Goal: Transaction & Acquisition: Book appointment/travel/reservation

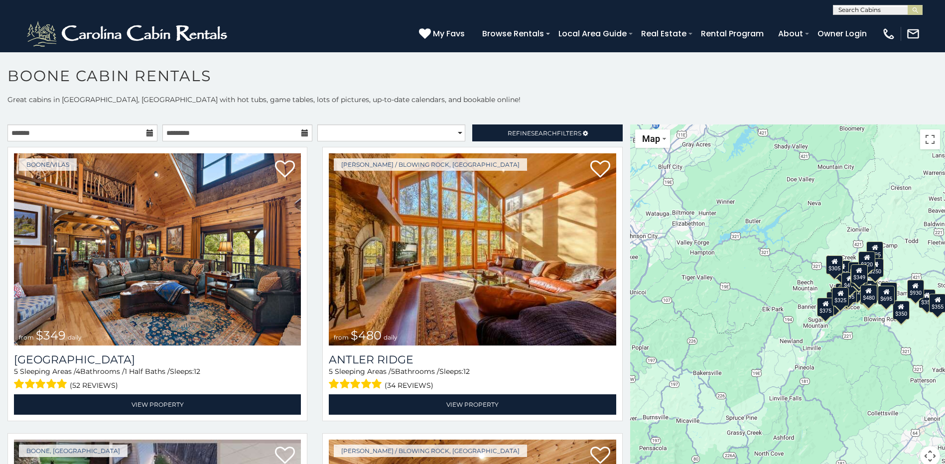
scroll to position [9, 0]
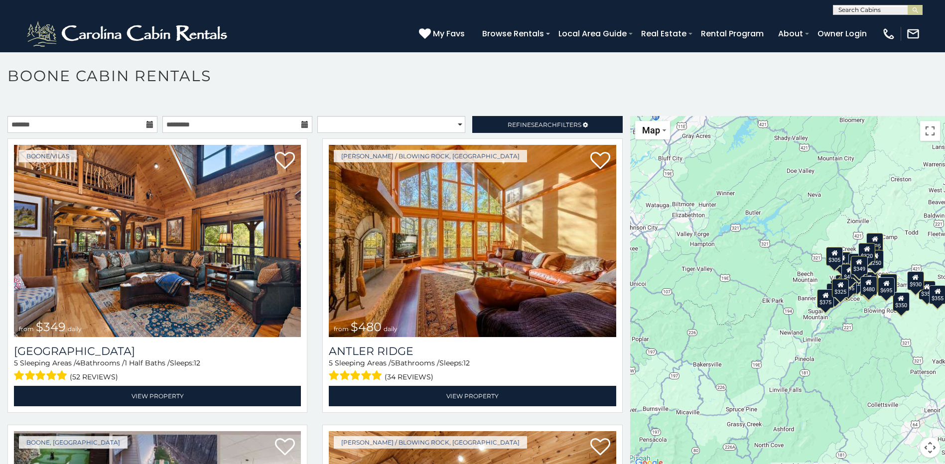
click at [777, 344] on div "$349 $480 $525 $315 $355 $675 $635 $930 $400 $451 $330 $400 $485 $460 $395 $255…" at bounding box center [787, 293] width 315 height 354
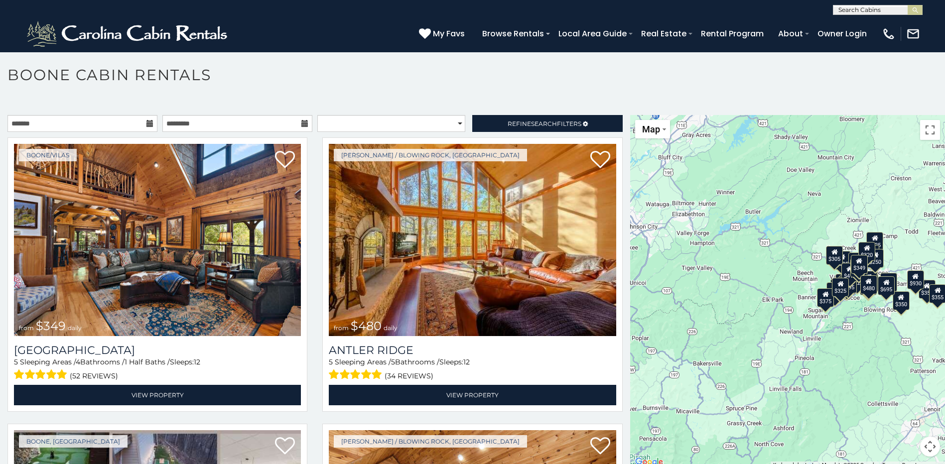
scroll to position [0, 0]
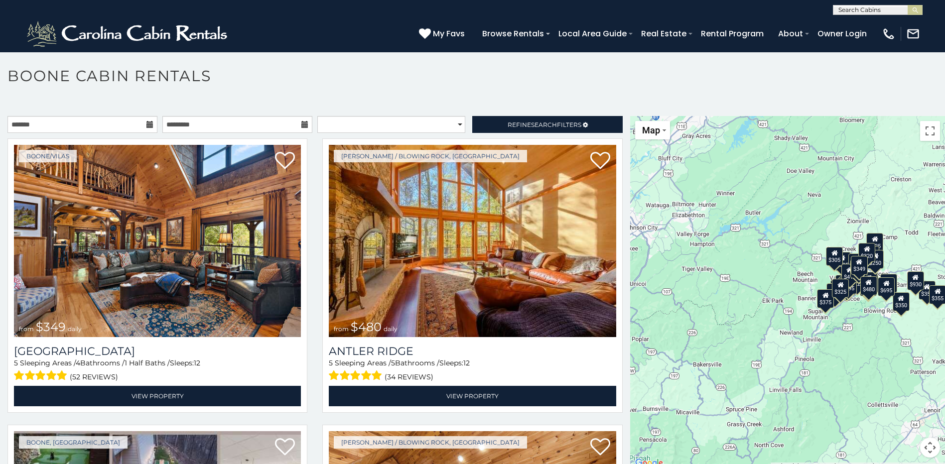
click at [772, 216] on div "$349 $480 $525 $315 $355 $675 $635 $930 $400 $451 $330 $400 $485 $460 $395 $255…" at bounding box center [787, 293] width 315 height 354
click at [776, 214] on div "$349 $480 $525 $315 $355 $675 $635 $930 $400 $451 $330 $400 $485 $460 $395 $255…" at bounding box center [787, 293] width 315 height 354
click at [646, 138] on button "Map" at bounding box center [652, 130] width 35 height 18
click at [650, 163] on li "Map" at bounding box center [665, 163] width 58 height 15
click at [653, 144] on li "Satellite" at bounding box center [665, 147] width 58 height 15
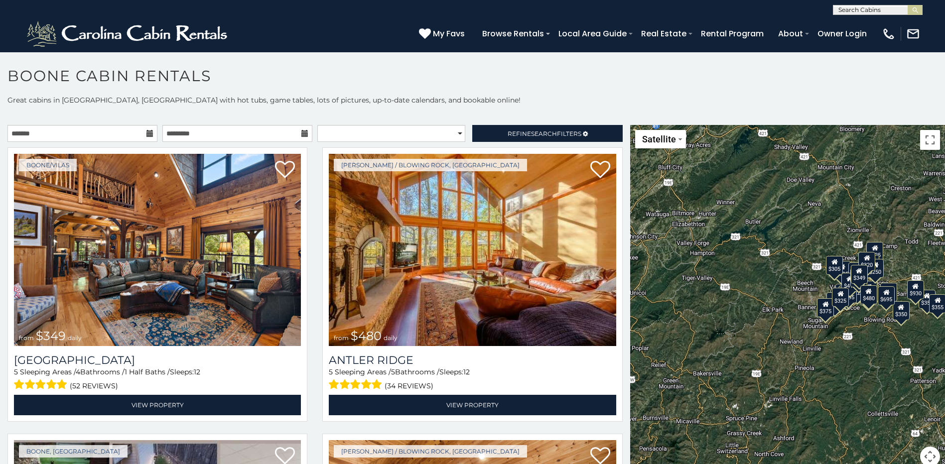
scroll to position [9, 0]
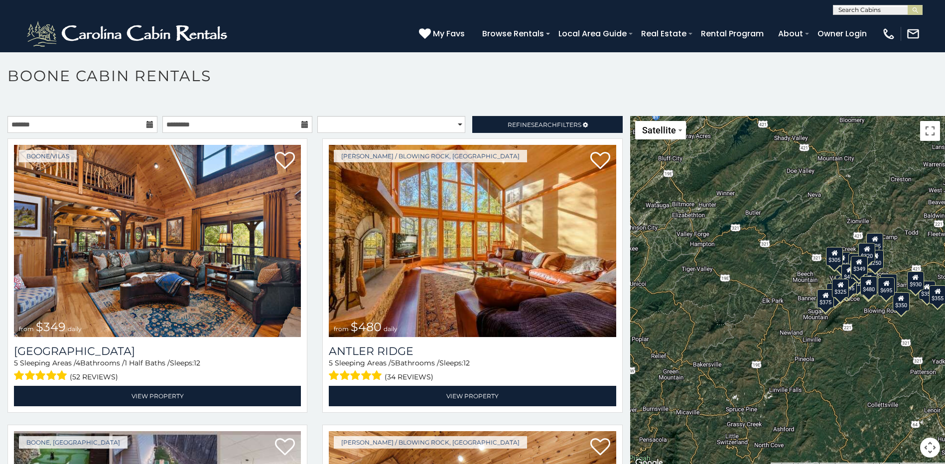
click at [925, 447] on button "Map camera controls" at bounding box center [930, 448] width 20 height 20
click at [728, 330] on div "$349 $480 $525 $315 $355 $675 $635 $930 $400 $451 $330 $400 $485 $460 $395 $255…" at bounding box center [787, 293] width 315 height 354
click at [729, 329] on div "$349 $480 $525 $315 $355 $675 $635 $930 $400 $451 $330 $400 $485 $460 $395 $255…" at bounding box center [787, 293] width 315 height 354
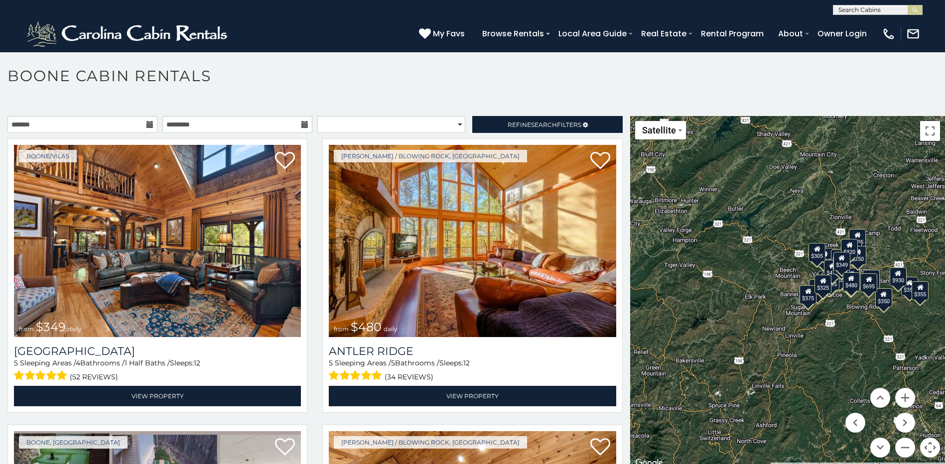
drag, startPoint x: 730, startPoint y: 325, endPoint x: 702, endPoint y: 318, distance: 28.9
click at [703, 319] on div "$349 $480 $525 $315 $355 $675 $635 $930 $400 $451 $330 $400 $485 $460 $395 $255…" at bounding box center [787, 293] width 315 height 354
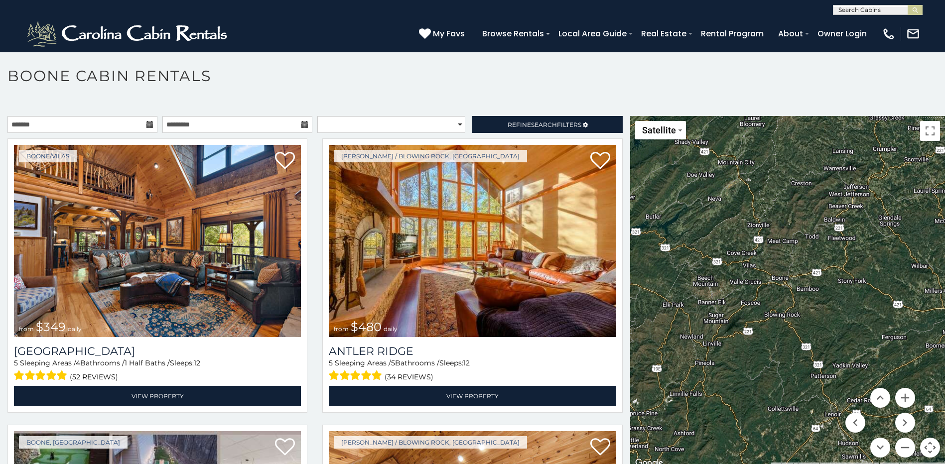
drag, startPoint x: 702, startPoint y: 316, endPoint x: 625, endPoint y: 324, distance: 76.6
click at [625, 116] on main "**********" at bounding box center [472, 116] width 945 height 0
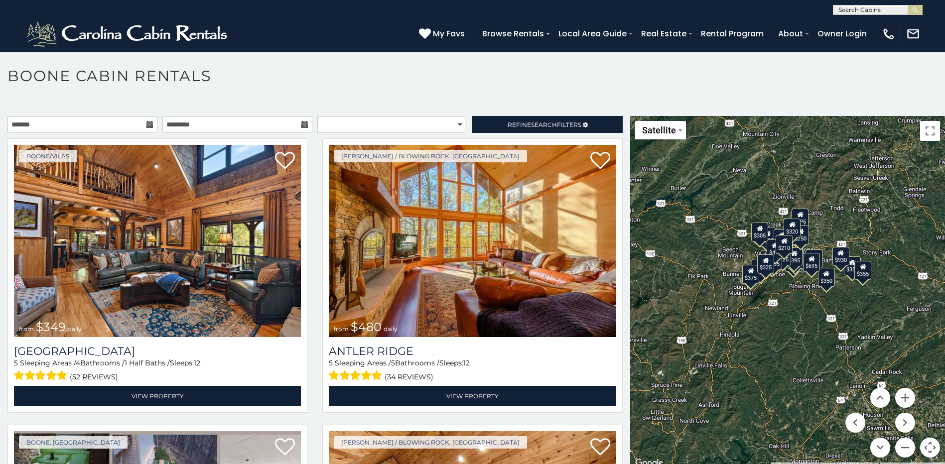
drag, startPoint x: 751, startPoint y: 294, endPoint x: 773, endPoint y: 268, distance: 34.0
click at [924, 131] on button "Toggle fullscreen view" at bounding box center [930, 131] width 20 height 20
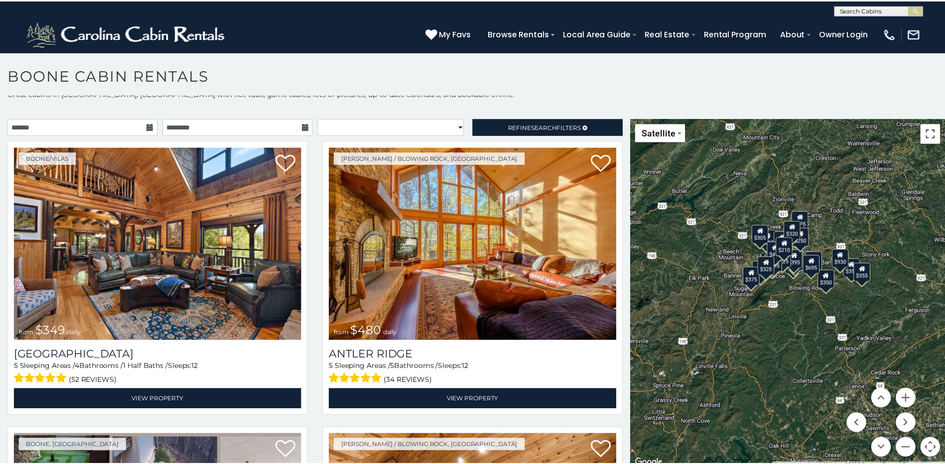
scroll to position [0, 0]
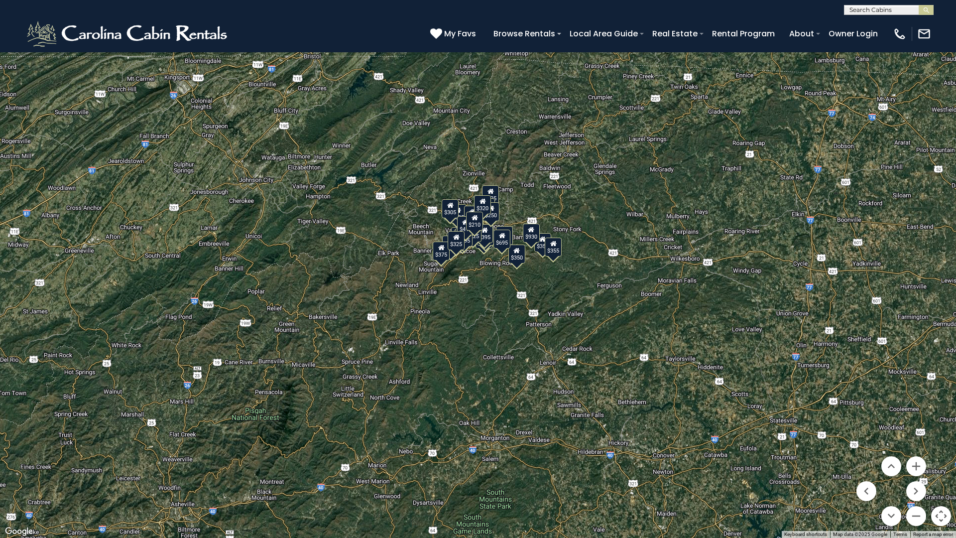
click at [941, 12] on button "Toggle fullscreen view" at bounding box center [941, 15] width 20 height 20
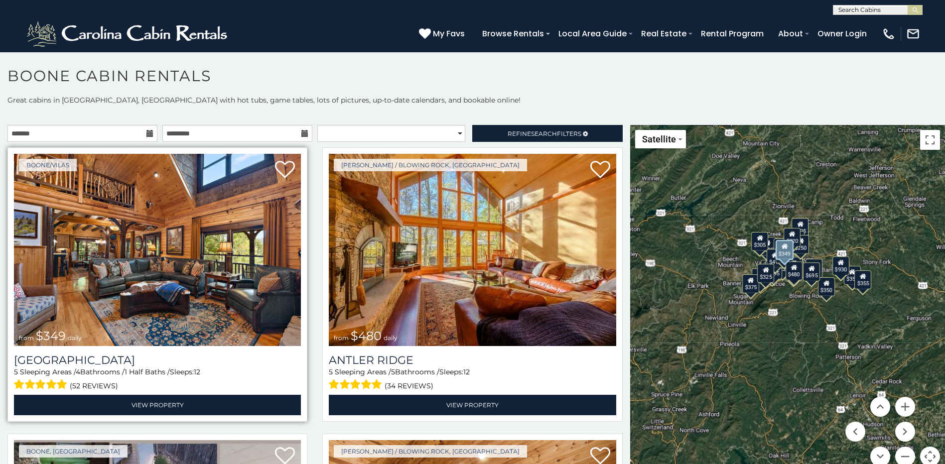
click at [128, 245] on img at bounding box center [157, 250] width 287 height 192
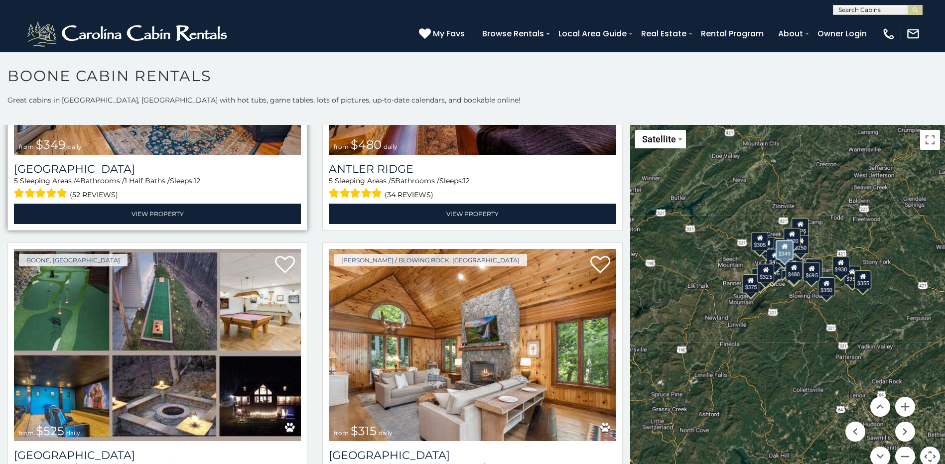
scroll to position [199, 0]
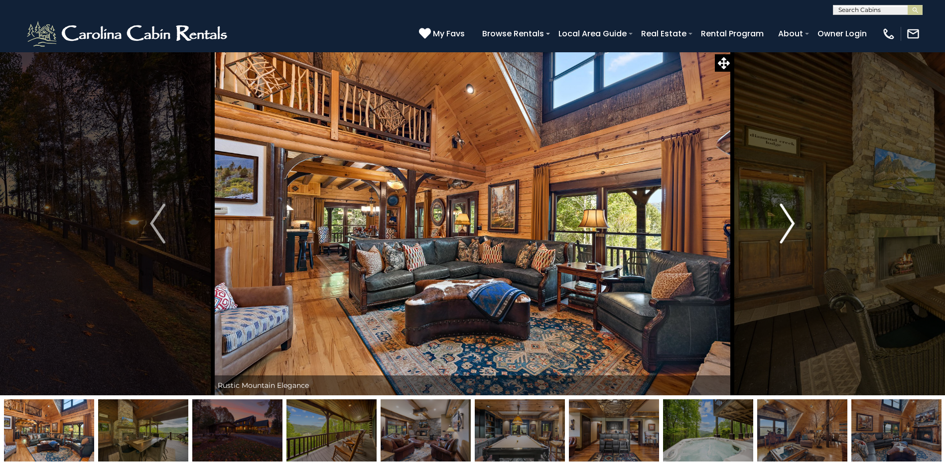
click at [794, 223] on img "Next" at bounding box center [786, 224] width 15 height 40
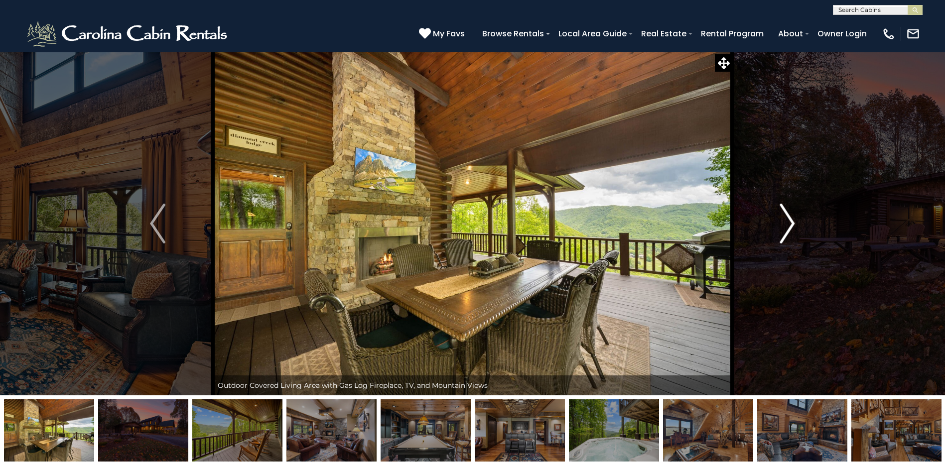
click at [790, 225] on img "Next" at bounding box center [786, 224] width 15 height 40
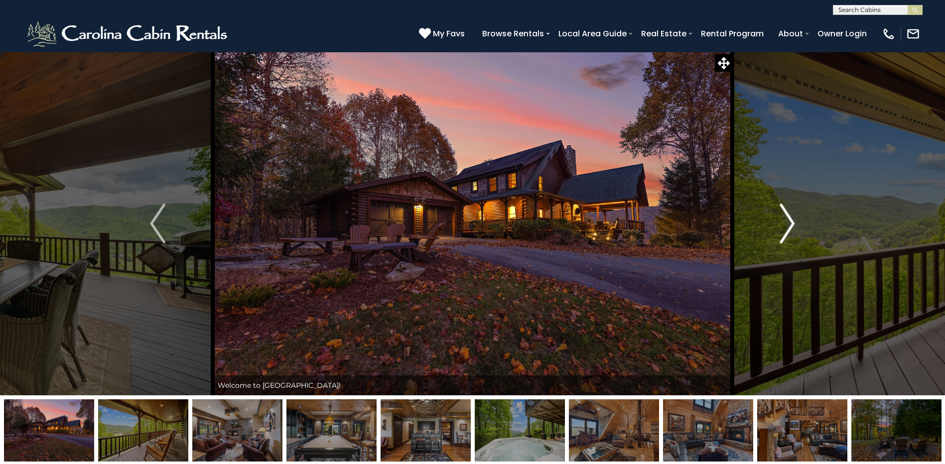
click at [790, 225] on img "Next" at bounding box center [786, 224] width 15 height 40
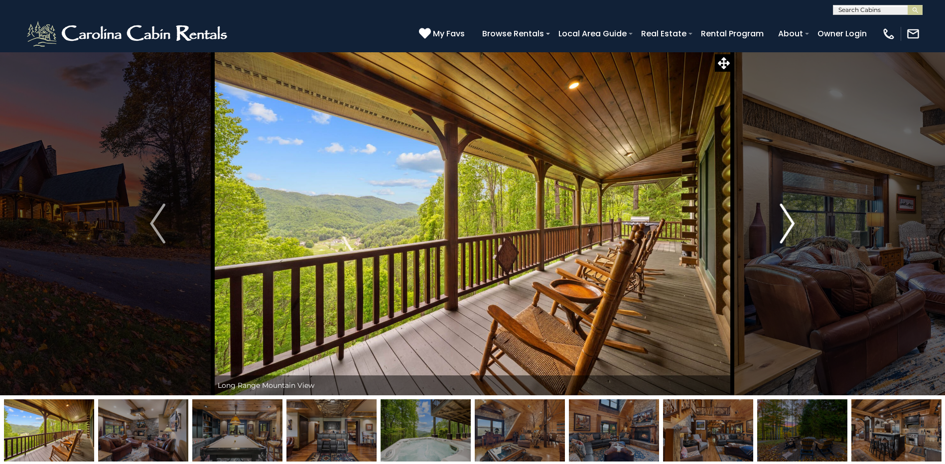
click at [790, 225] on img "Next" at bounding box center [786, 224] width 15 height 40
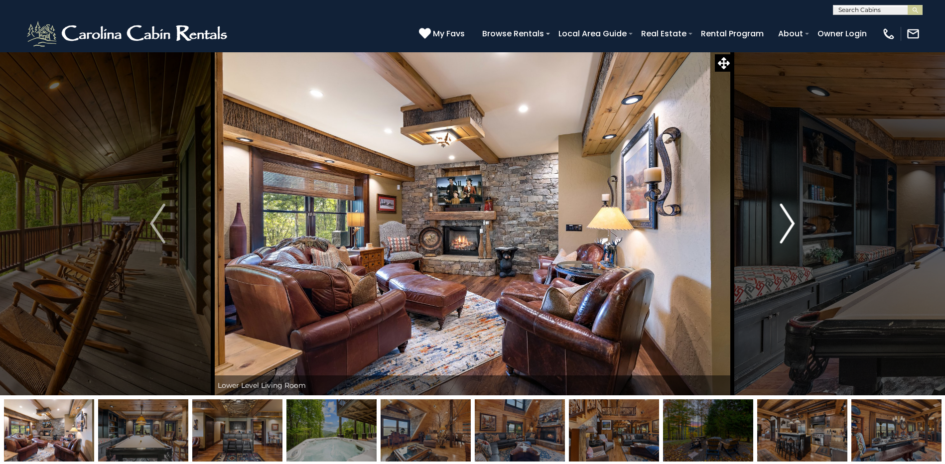
click at [790, 225] on img "Next" at bounding box center [786, 224] width 15 height 40
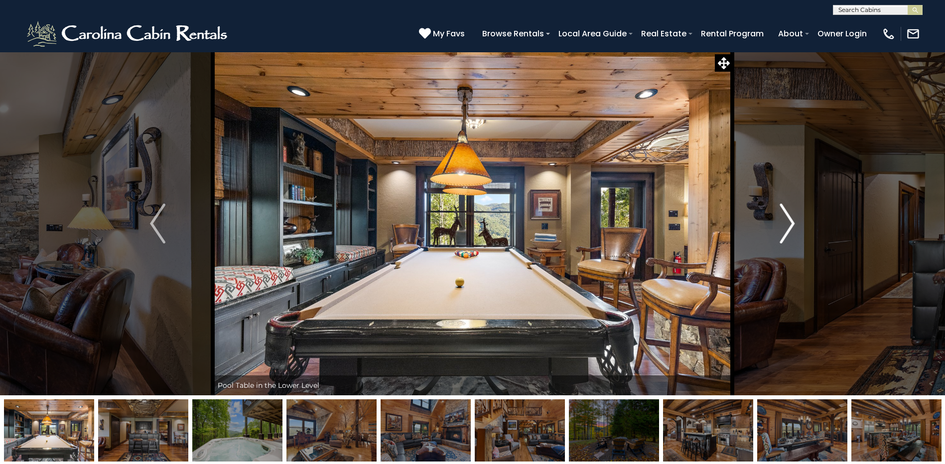
click at [790, 225] on img "Next" at bounding box center [786, 224] width 15 height 40
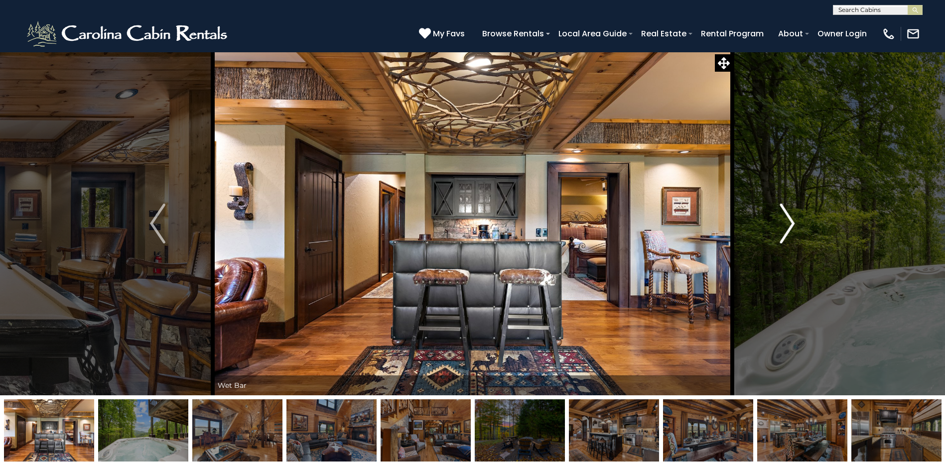
click at [791, 225] on img "Next" at bounding box center [786, 224] width 15 height 40
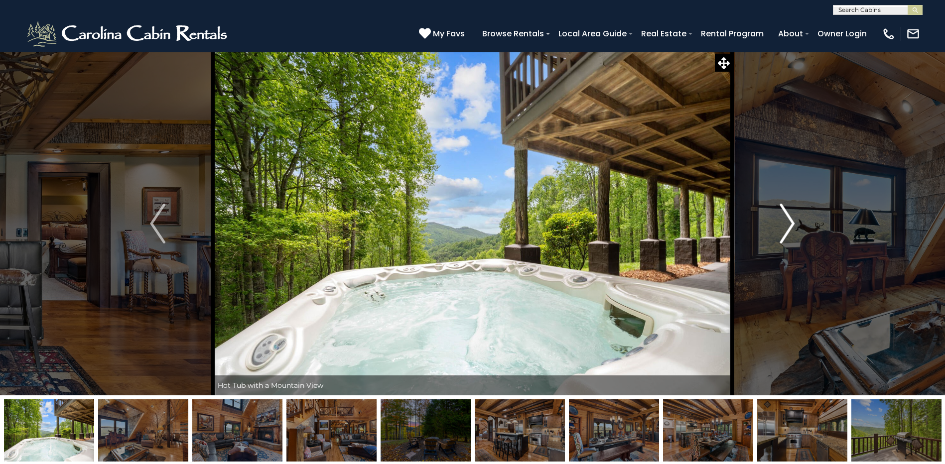
click at [791, 225] on img "Next" at bounding box center [786, 224] width 15 height 40
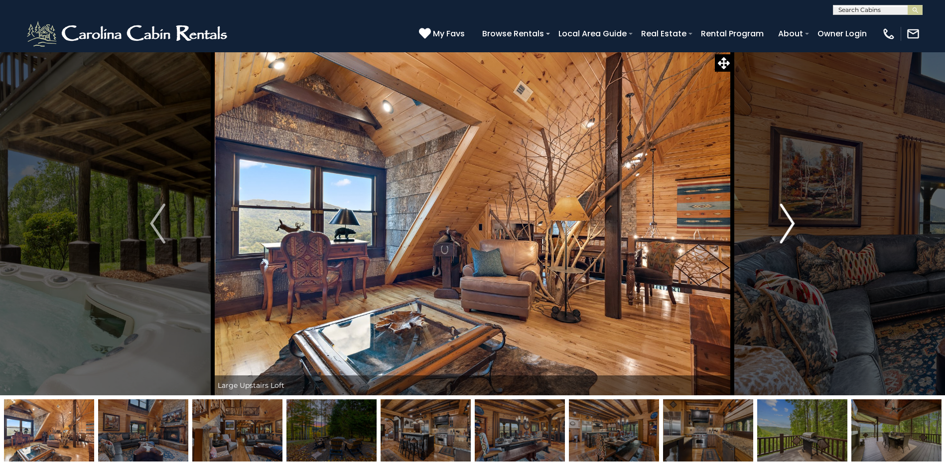
click at [792, 217] on img "Next" at bounding box center [786, 224] width 15 height 40
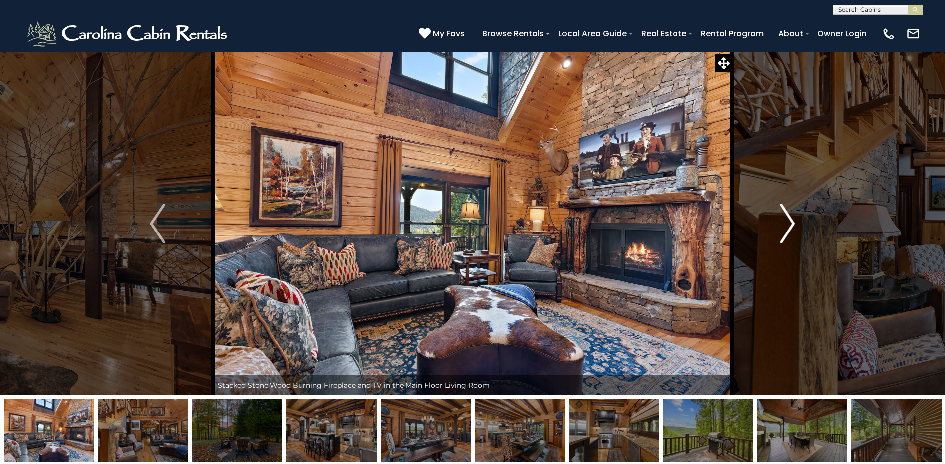
click at [791, 218] on img "Next" at bounding box center [786, 224] width 15 height 40
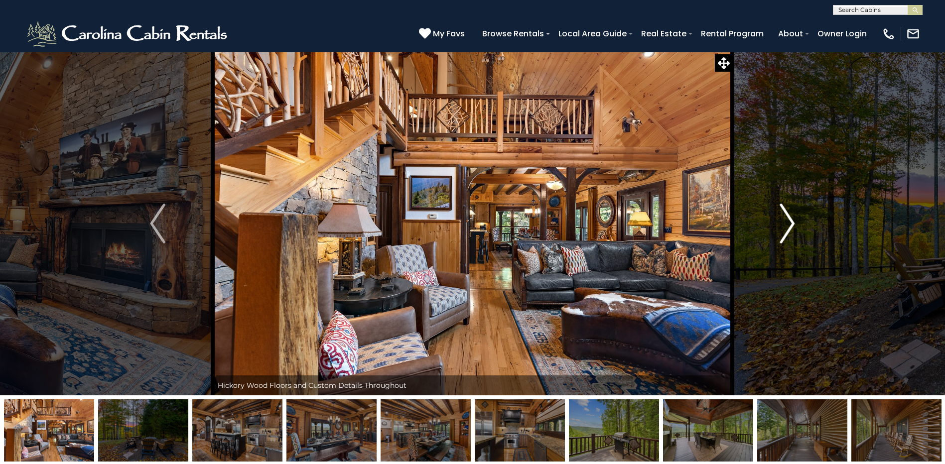
click at [794, 222] on img "Next" at bounding box center [786, 224] width 15 height 40
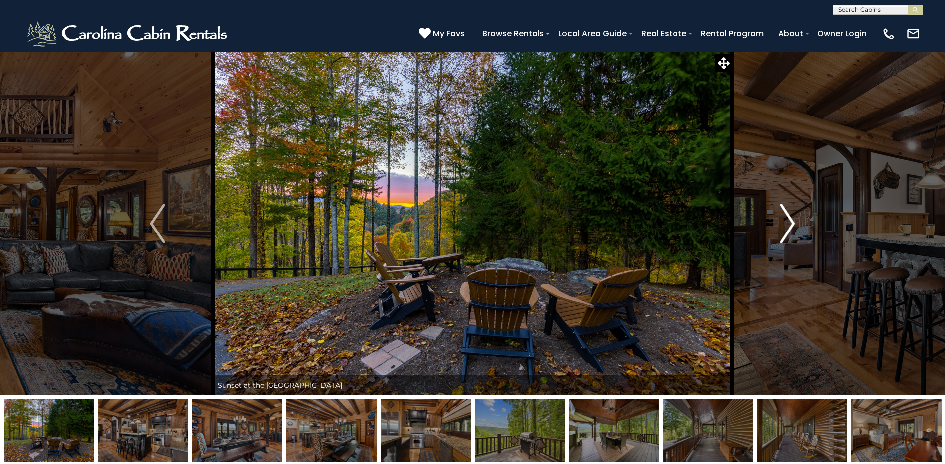
click at [791, 222] on img "Next" at bounding box center [786, 224] width 15 height 40
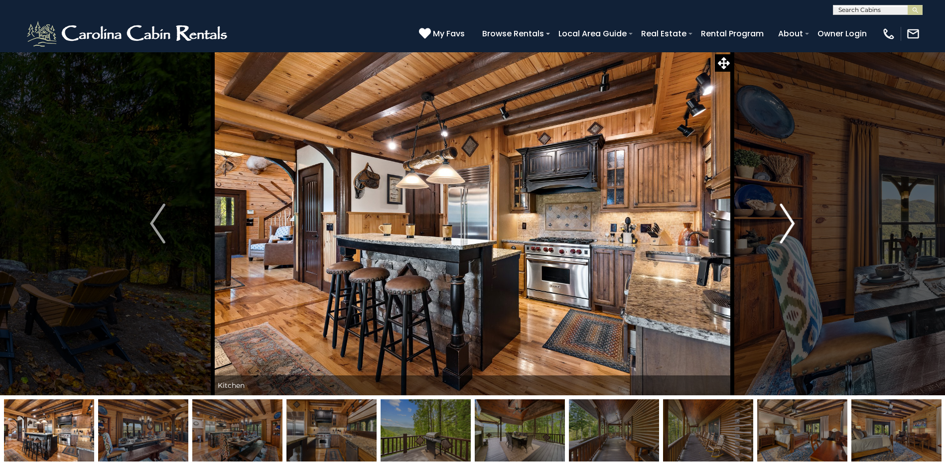
click at [791, 222] on img "Next" at bounding box center [786, 224] width 15 height 40
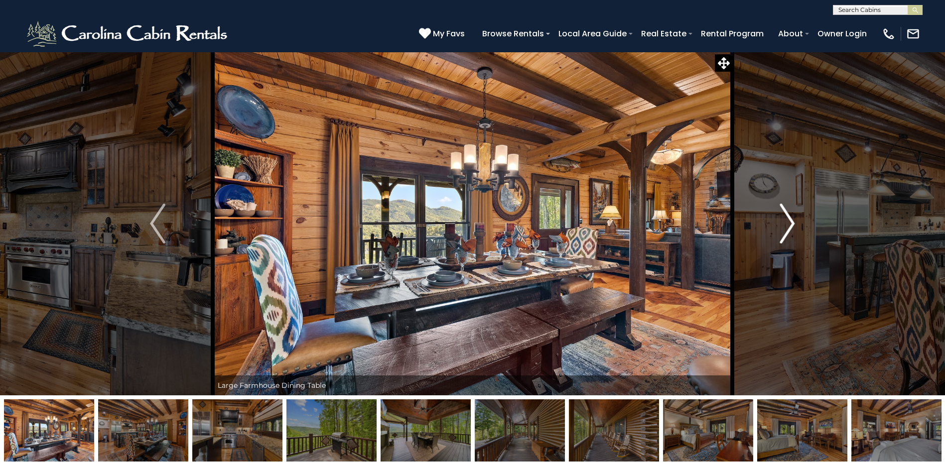
click at [791, 222] on img "Next" at bounding box center [786, 224] width 15 height 40
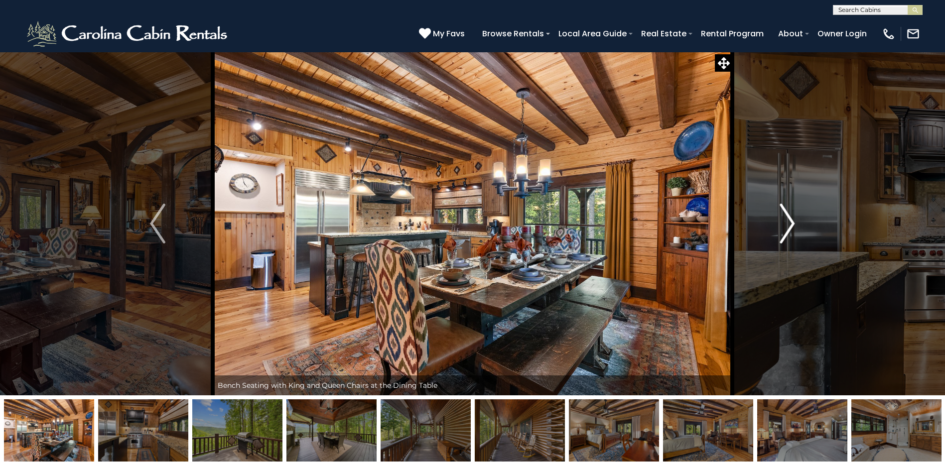
click at [790, 224] on img "Next" at bounding box center [786, 224] width 15 height 40
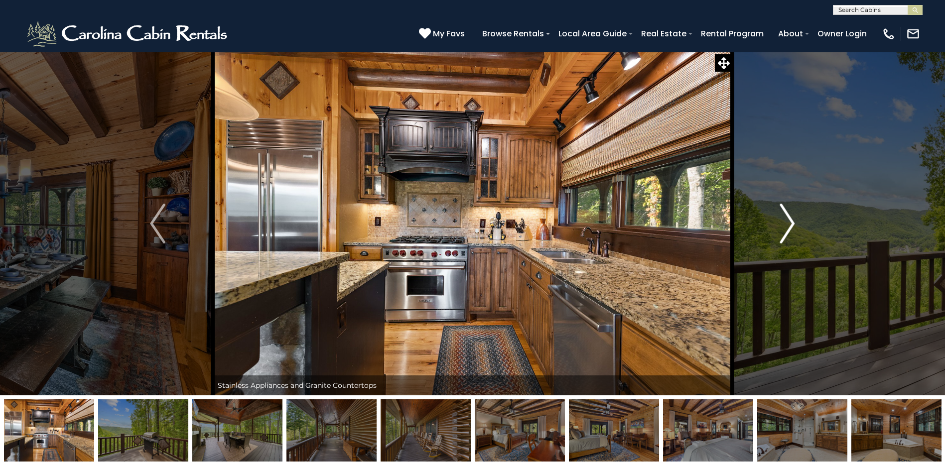
click at [790, 222] on img "Next" at bounding box center [786, 224] width 15 height 40
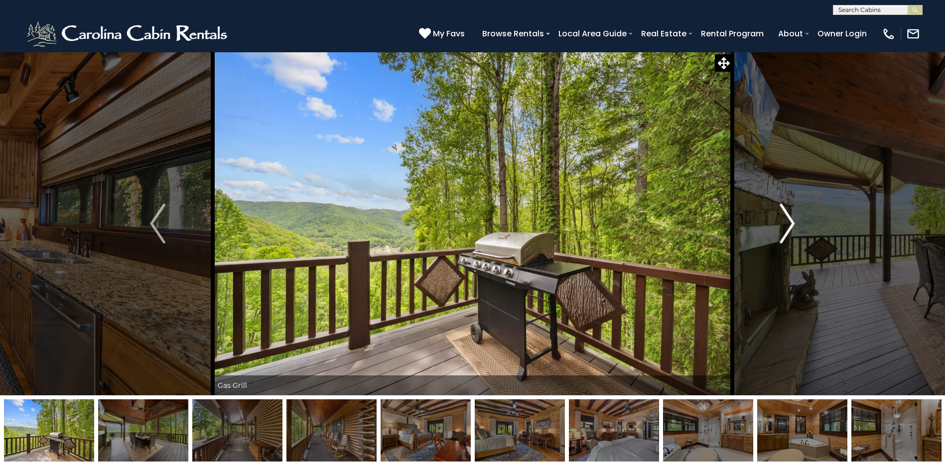
click at [790, 220] on img "Next" at bounding box center [786, 224] width 15 height 40
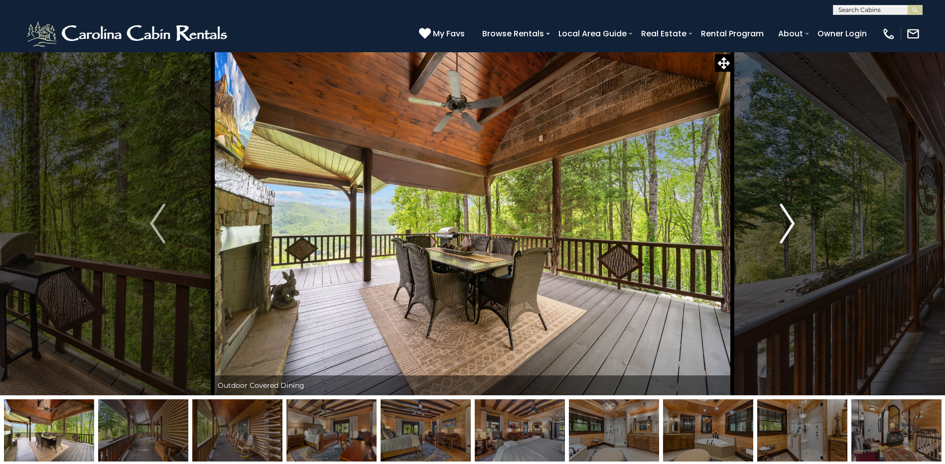
click at [791, 218] on img "Next" at bounding box center [786, 224] width 15 height 40
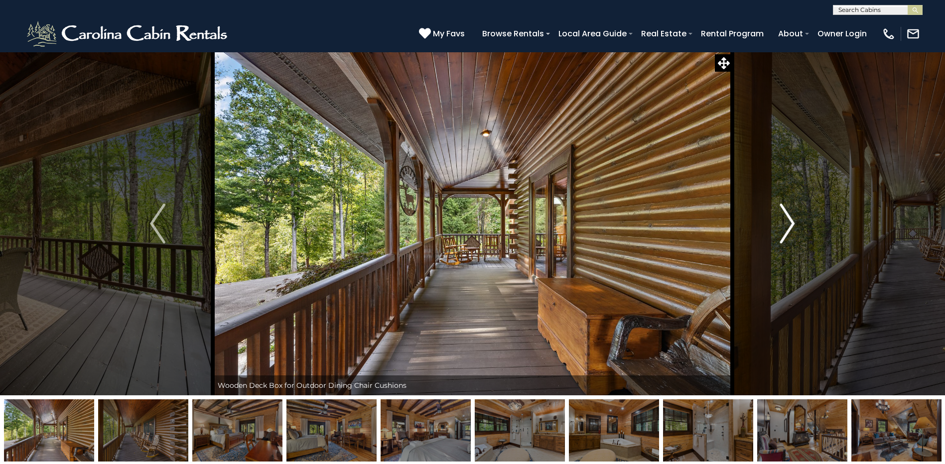
click at [792, 217] on img "Next" at bounding box center [786, 224] width 15 height 40
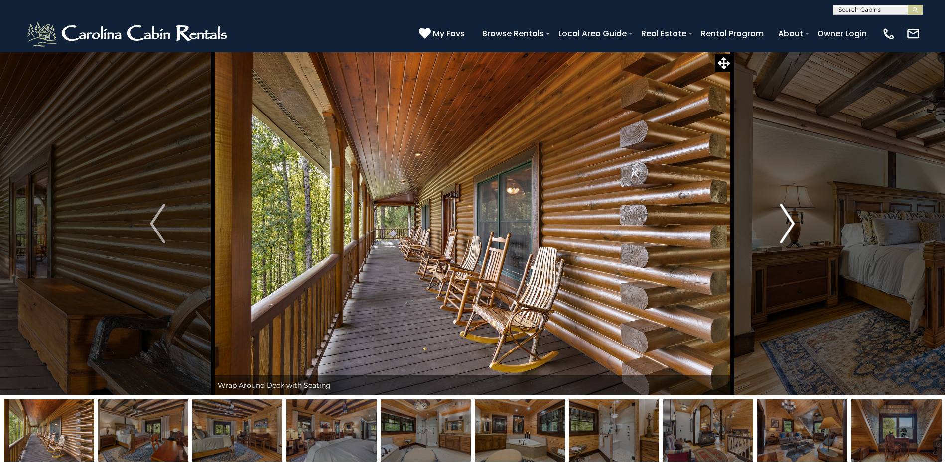
click at [791, 219] on img "Next" at bounding box center [786, 224] width 15 height 40
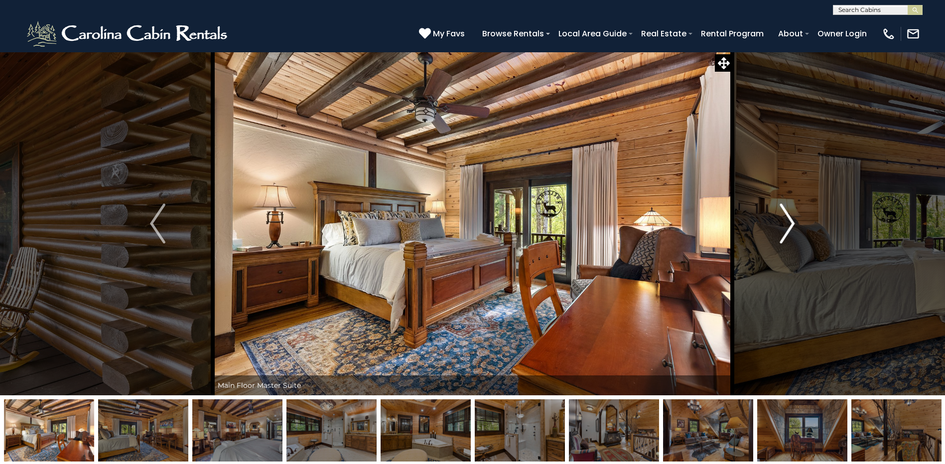
click at [791, 219] on img "Next" at bounding box center [786, 224] width 15 height 40
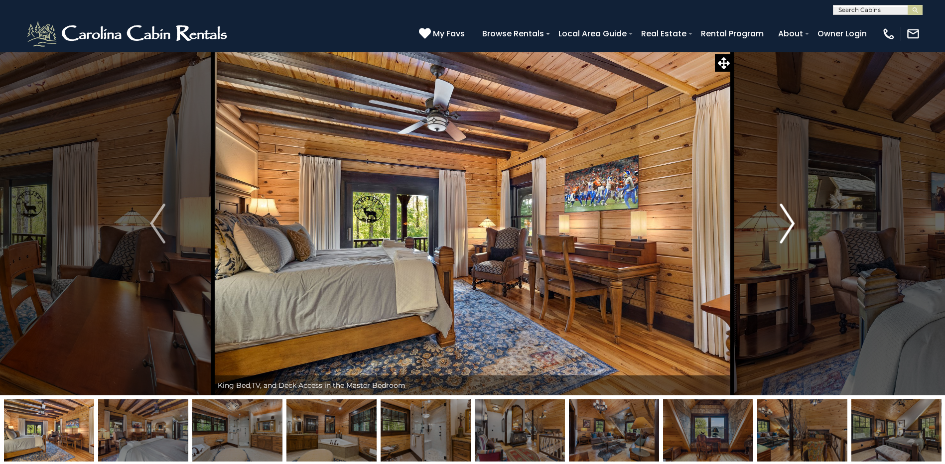
click at [791, 219] on img "Next" at bounding box center [786, 224] width 15 height 40
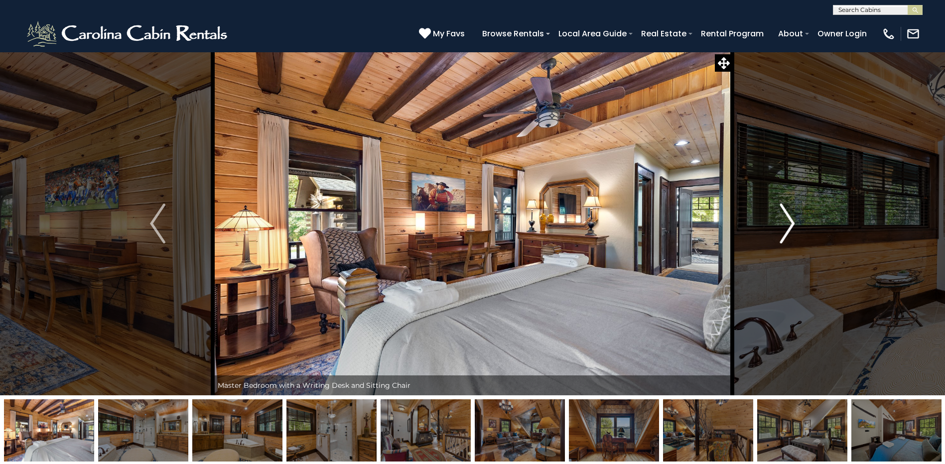
click at [791, 219] on img "Next" at bounding box center [786, 224] width 15 height 40
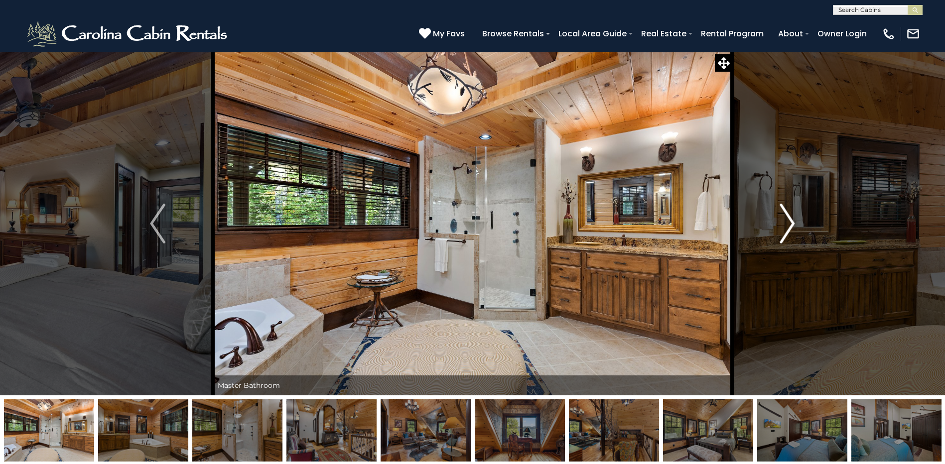
click at [791, 219] on img "Next" at bounding box center [786, 224] width 15 height 40
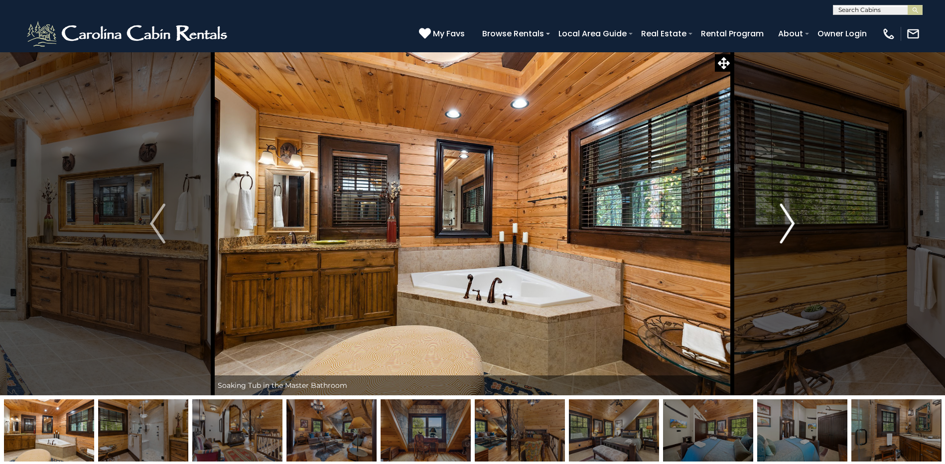
click at [791, 219] on img "Next" at bounding box center [786, 224] width 15 height 40
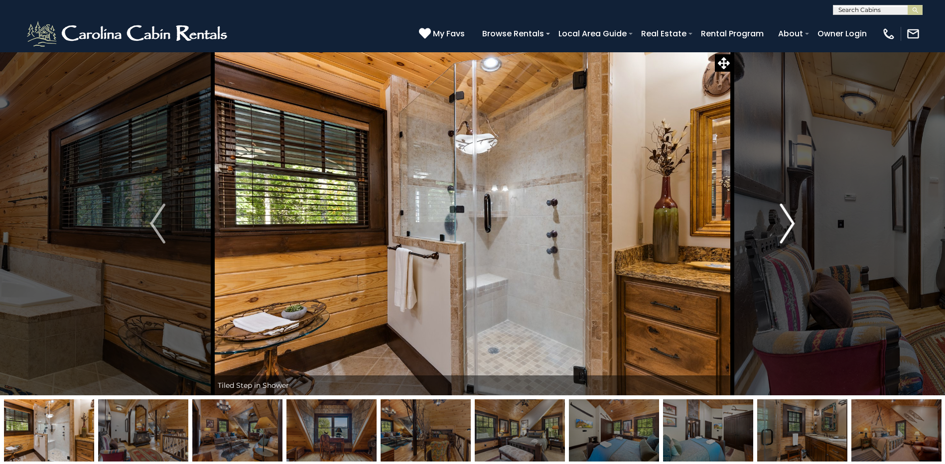
click at [791, 219] on img "Next" at bounding box center [786, 224] width 15 height 40
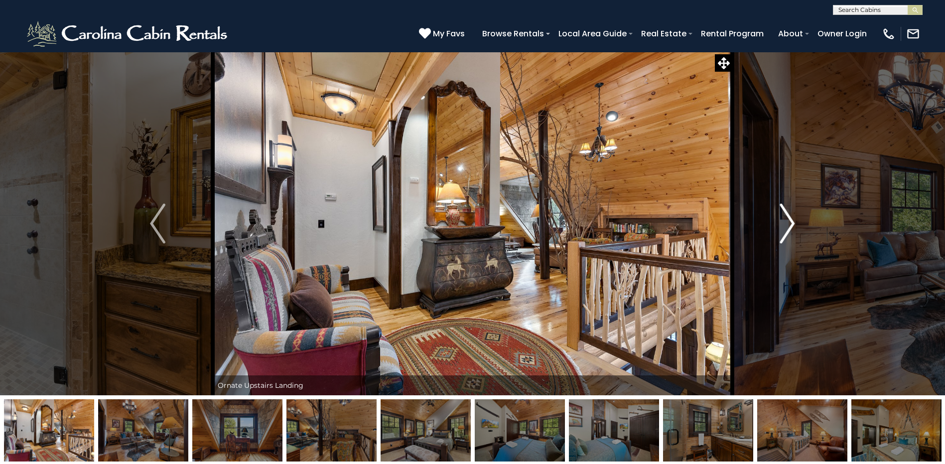
click at [793, 218] on img "Next" at bounding box center [786, 224] width 15 height 40
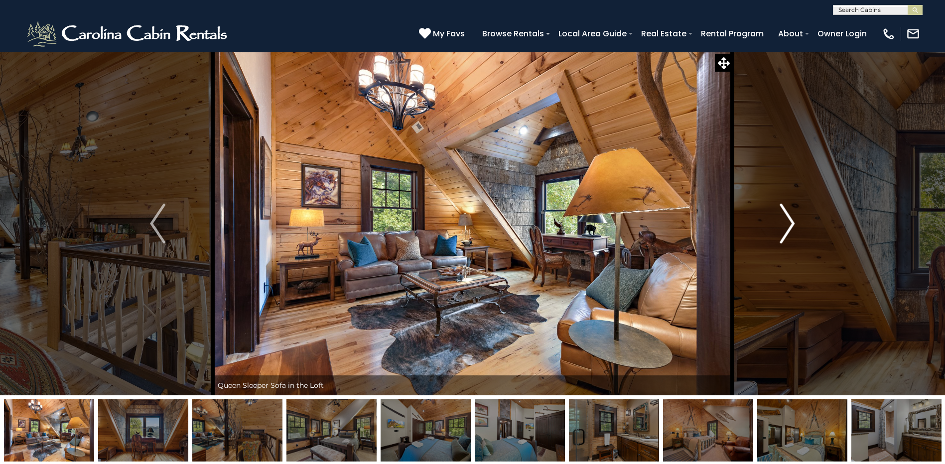
click at [792, 222] on img "Next" at bounding box center [786, 224] width 15 height 40
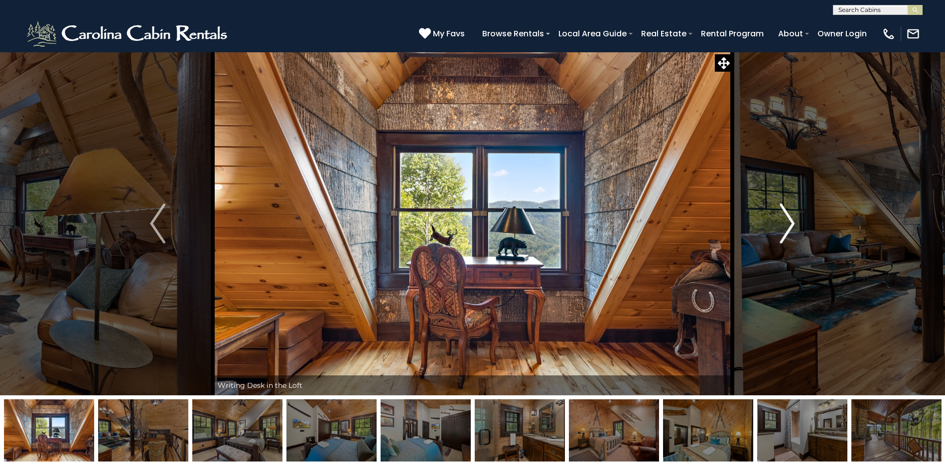
click at [785, 221] on img "Next" at bounding box center [786, 224] width 15 height 40
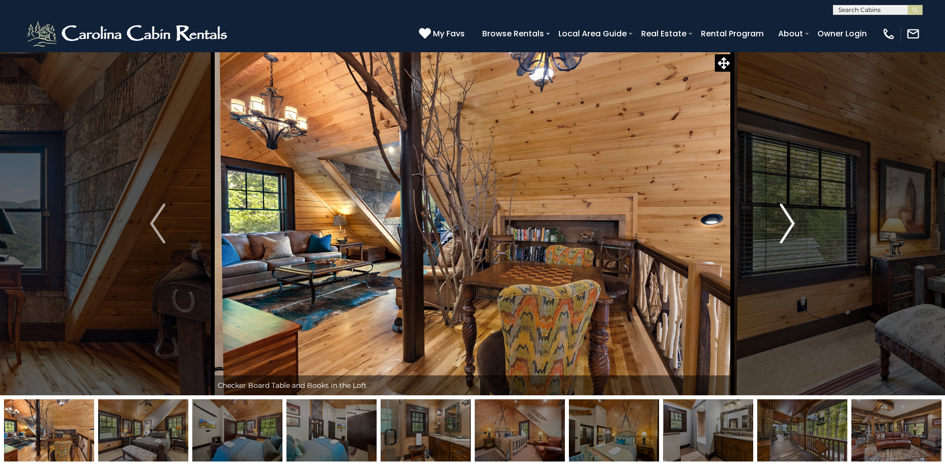
click at [786, 221] on img "Next" at bounding box center [786, 224] width 15 height 40
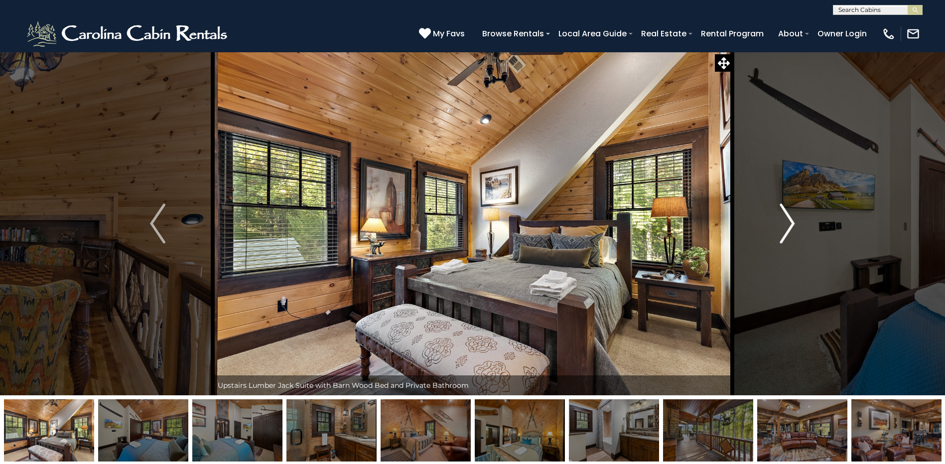
click at [786, 221] on img "Next" at bounding box center [786, 224] width 15 height 40
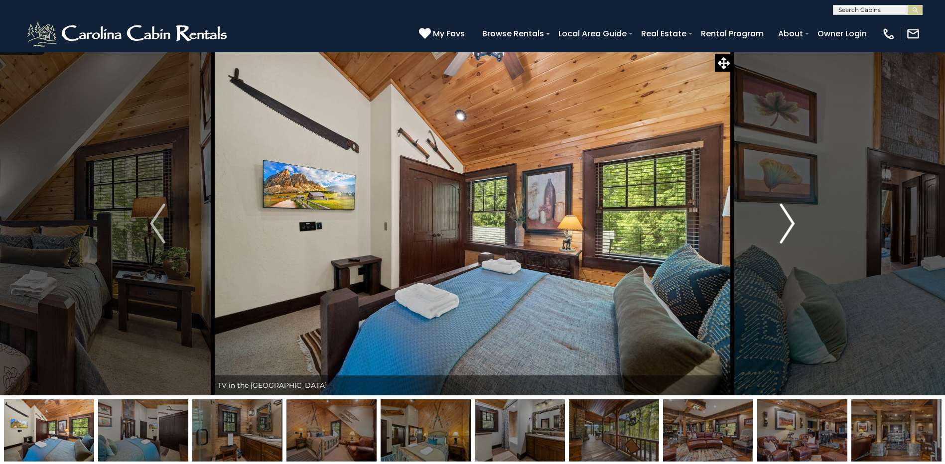
click at [788, 220] on img "Next" at bounding box center [786, 224] width 15 height 40
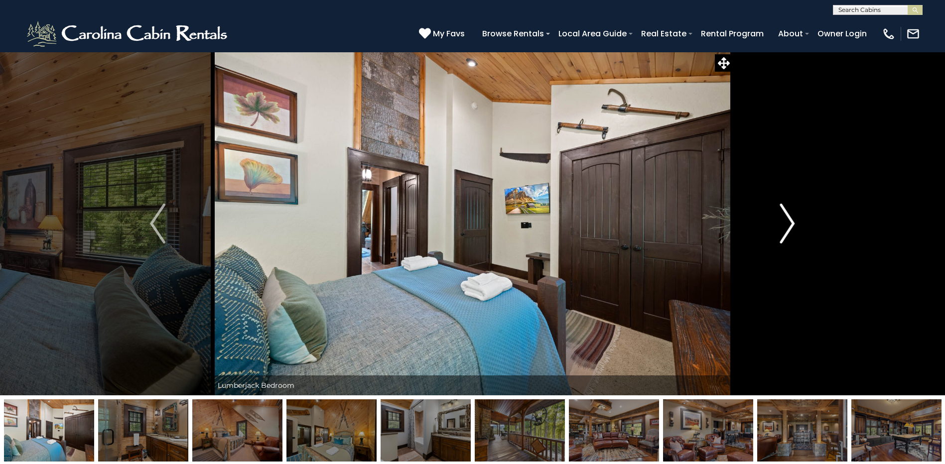
click at [788, 220] on img "Next" at bounding box center [786, 224] width 15 height 40
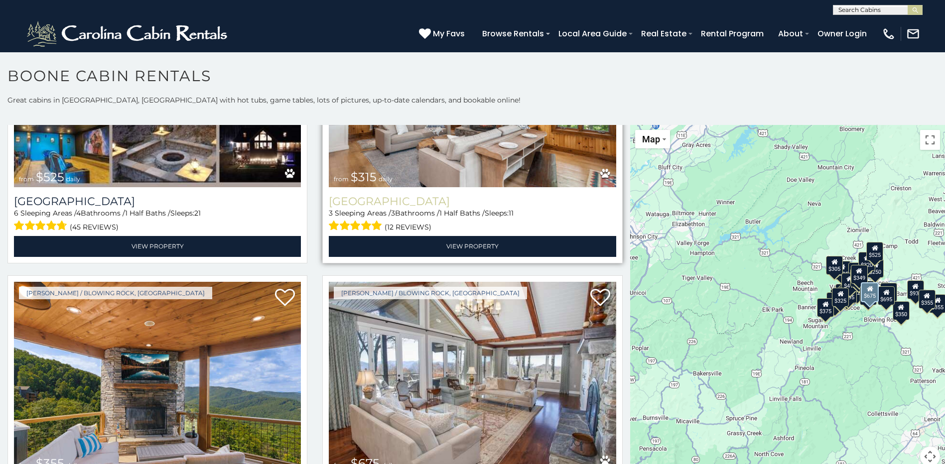
scroll to position [299, 0]
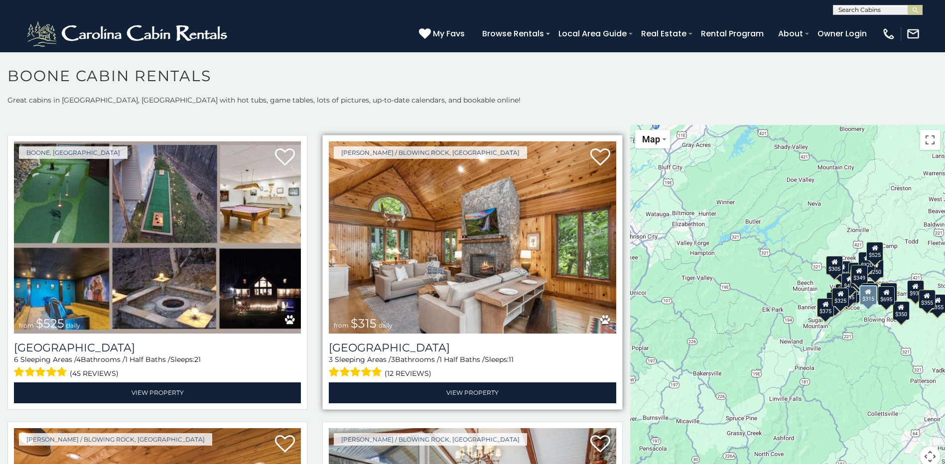
drag, startPoint x: 431, startPoint y: 248, endPoint x: 423, endPoint y: 244, distance: 8.5
click at [431, 247] on img at bounding box center [472, 237] width 287 height 192
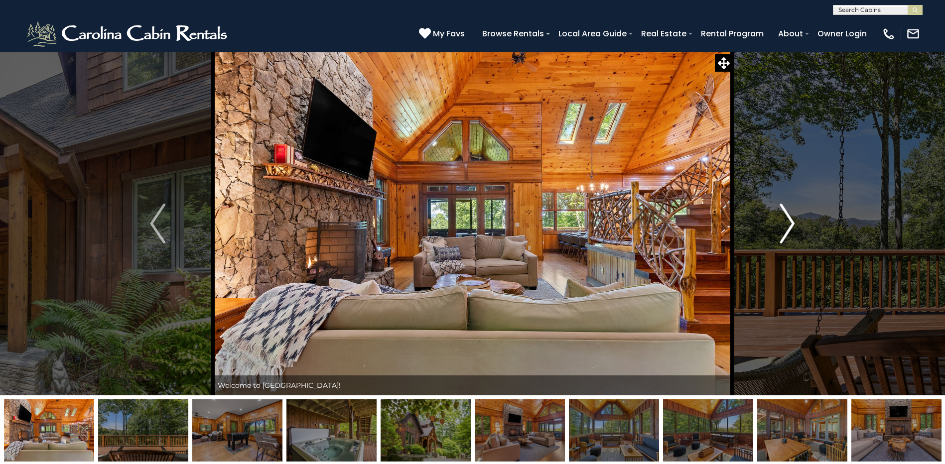
click at [793, 222] on img "Next" at bounding box center [786, 224] width 15 height 40
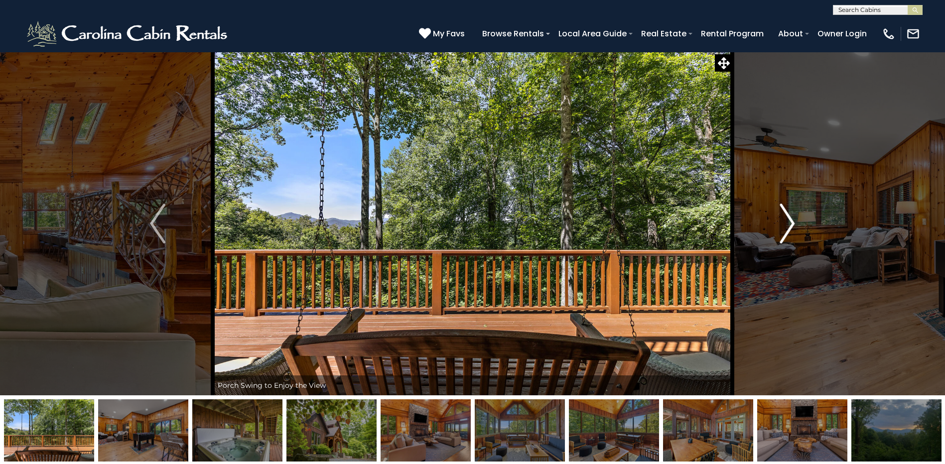
click at [794, 221] on img "Next" at bounding box center [786, 224] width 15 height 40
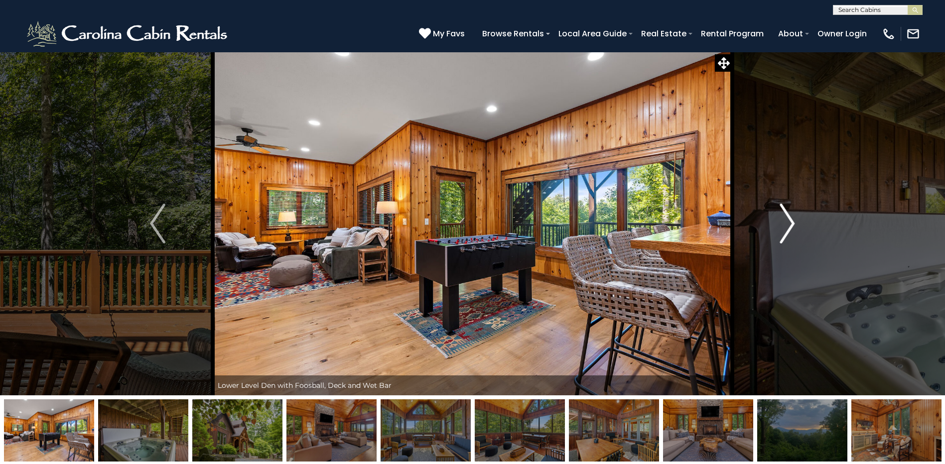
click at [797, 216] on button "Next" at bounding box center [787, 224] width 110 height 344
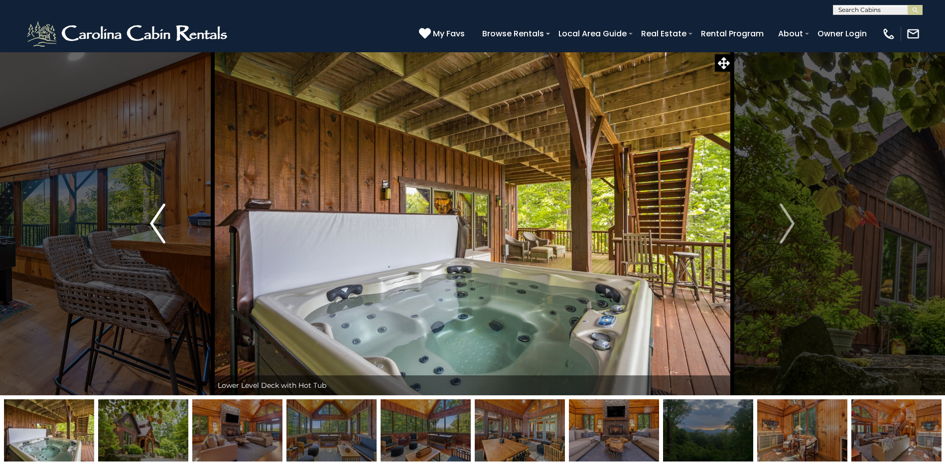
click at [145, 229] on button "Previous" at bounding box center [158, 224] width 110 height 344
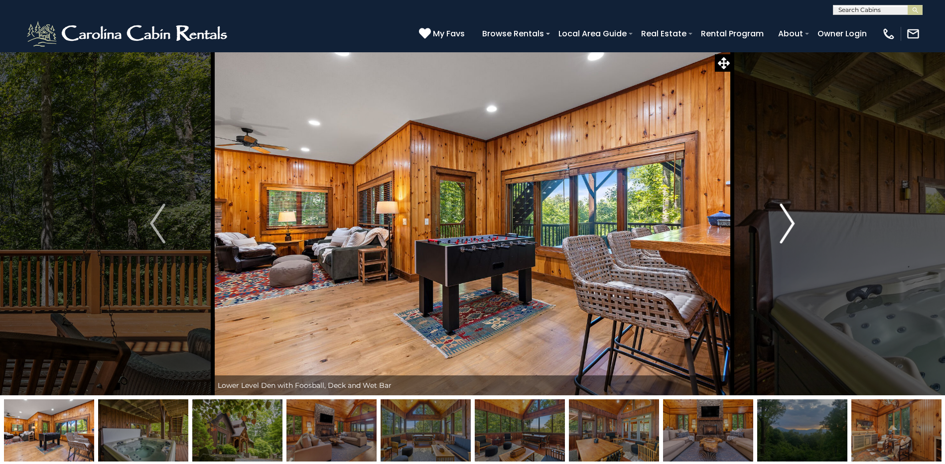
click at [790, 224] on img "Next" at bounding box center [786, 224] width 15 height 40
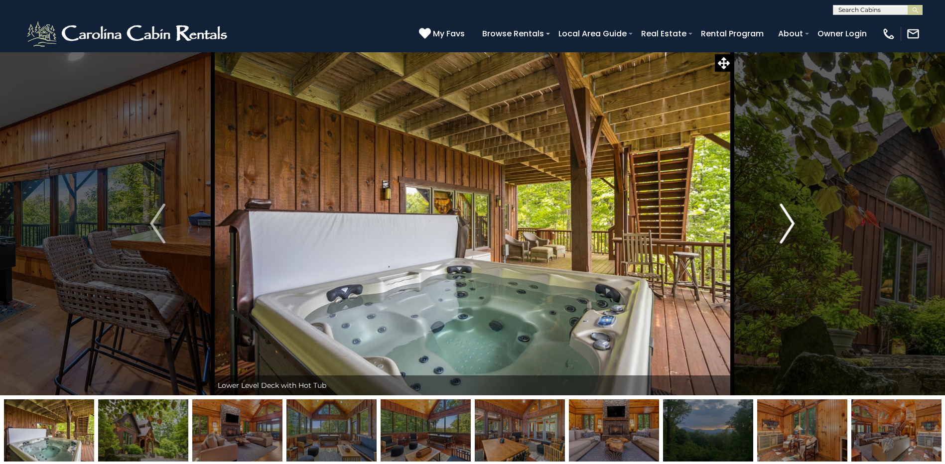
click at [792, 221] on img "Next" at bounding box center [786, 224] width 15 height 40
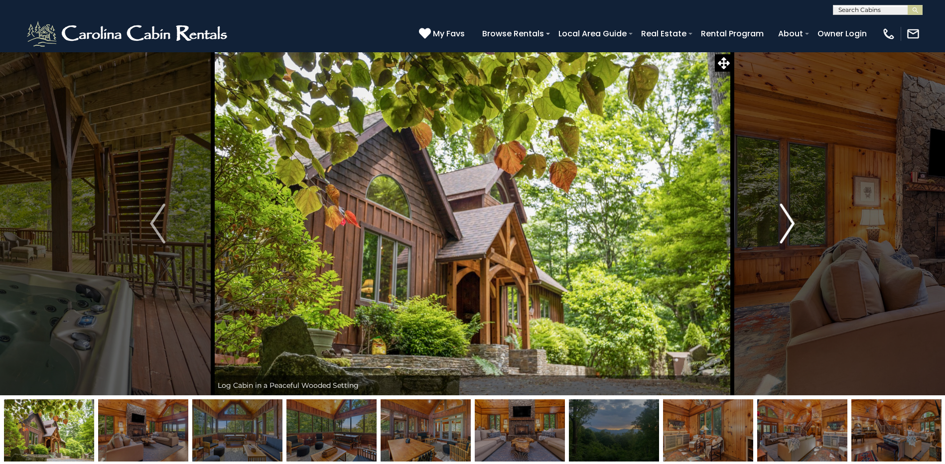
click at [793, 220] on img "Next" at bounding box center [786, 224] width 15 height 40
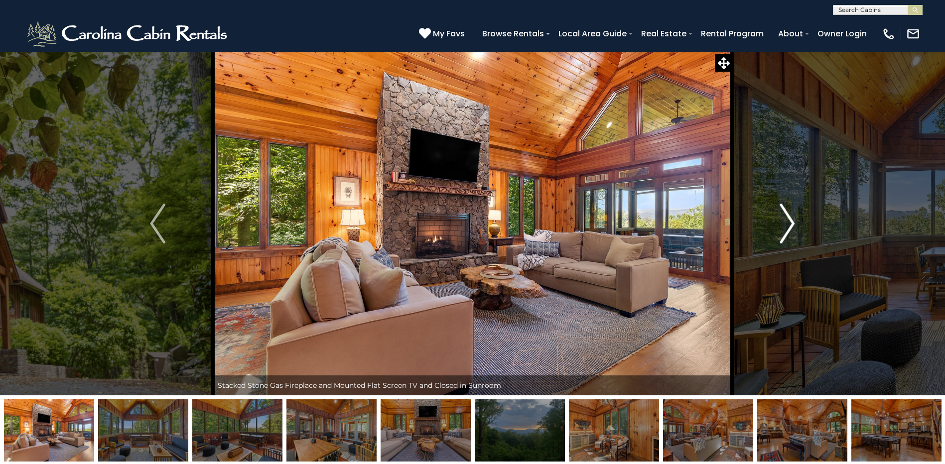
click at [794, 219] on img "Next" at bounding box center [786, 224] width 15 height 40
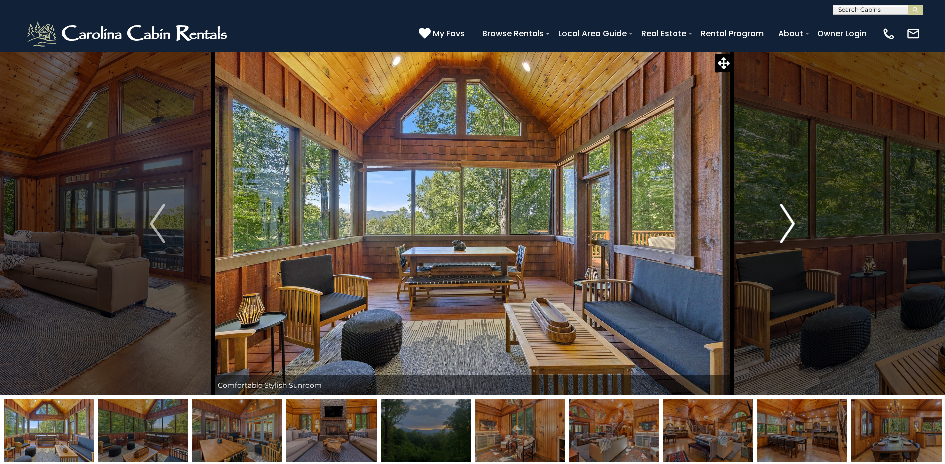
click at [794, 219] on img "Next" at bounding box center [786, 224] width 15 height 40
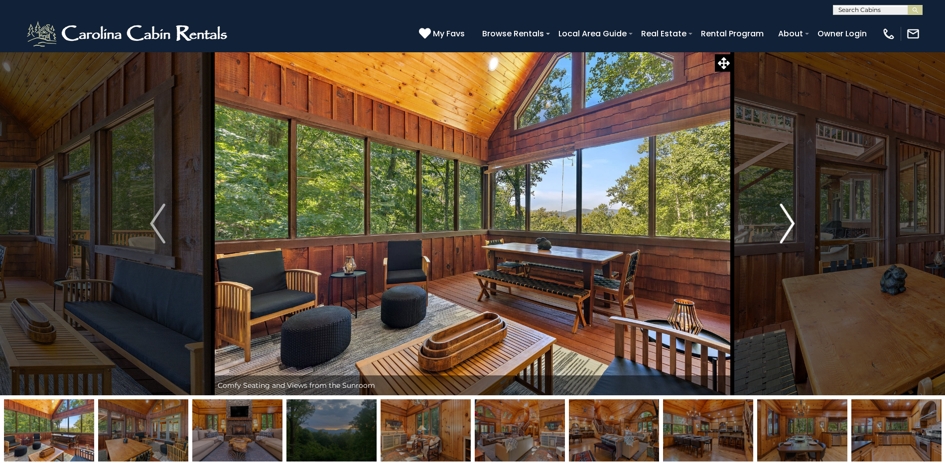
click at [794, 219] on img "Next" at bounding box center [786, 224] width 15 height 40
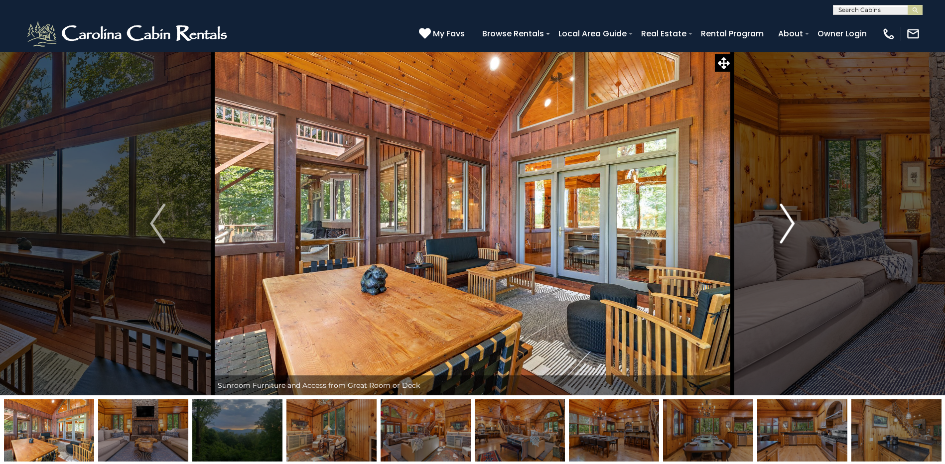
click at [794, 219] on img "Next" at bounding box center [786, 224] width 15 height 40
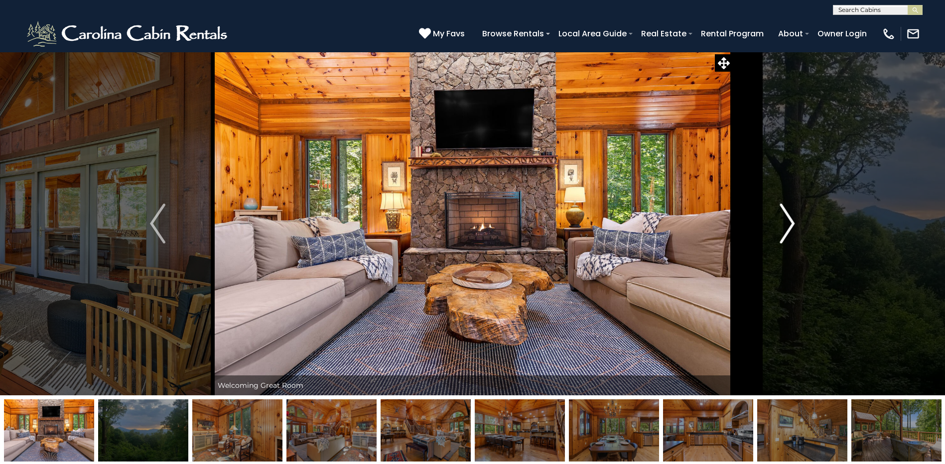
click at [794, 219] on img "Next" at bounding box center [786, 224] width 15 height 40
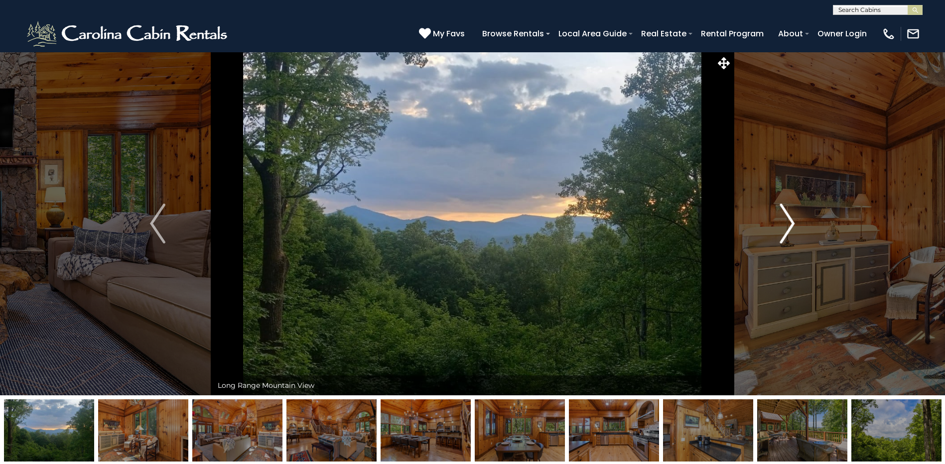
click at [794, 219] on img "Next" at bounding box center [786, 224] width 15 height 40
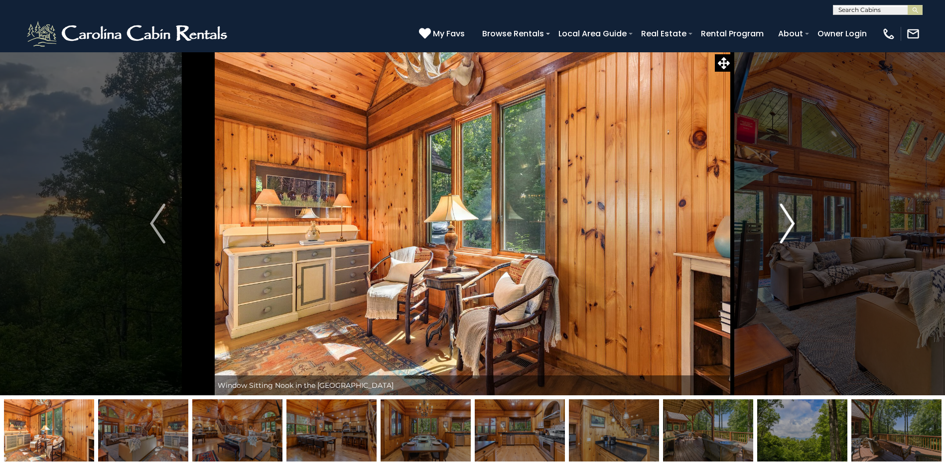
click at [794, 219] on img "Next" at bounding box center [786, 224] width 15 height 40
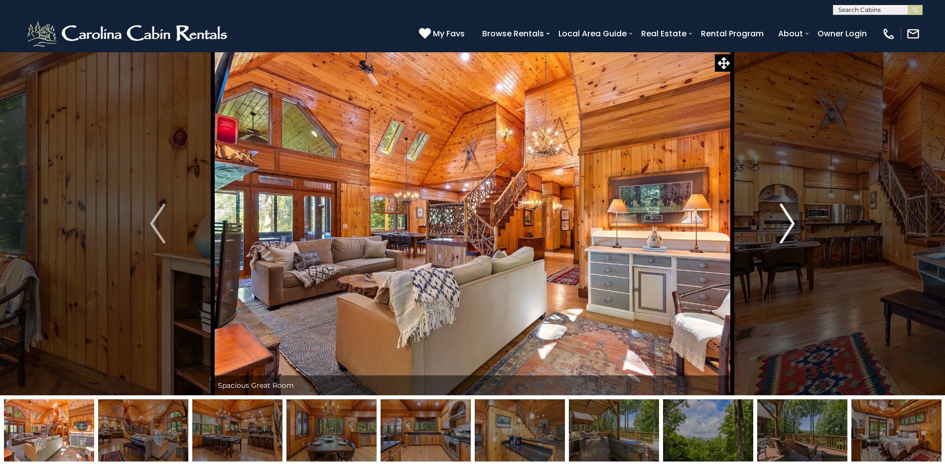
click at [791, 218] on img "Next" at bounding box center [786, 224] width 15 height 40
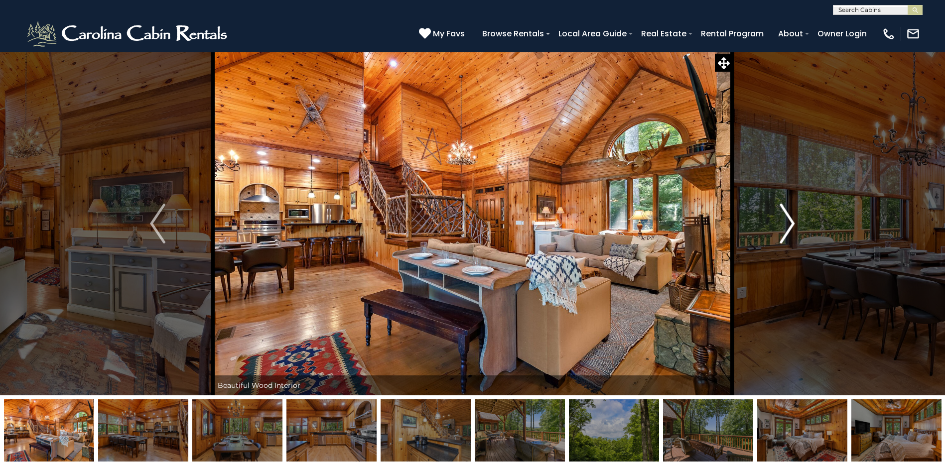
click at [790, 220] on img "Next" at bounding box center [786, 224] width 15 height 40
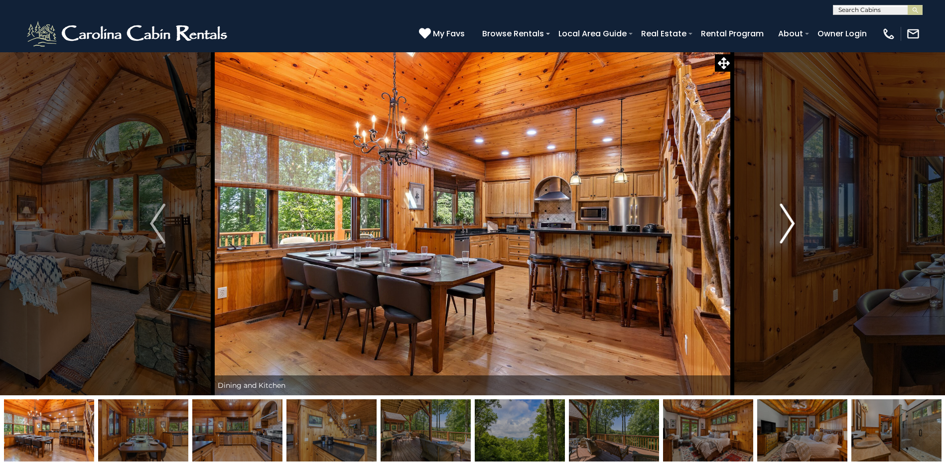
click at [787, 218] on img "Next" at bounding box center [786, 224] width 15 height 40
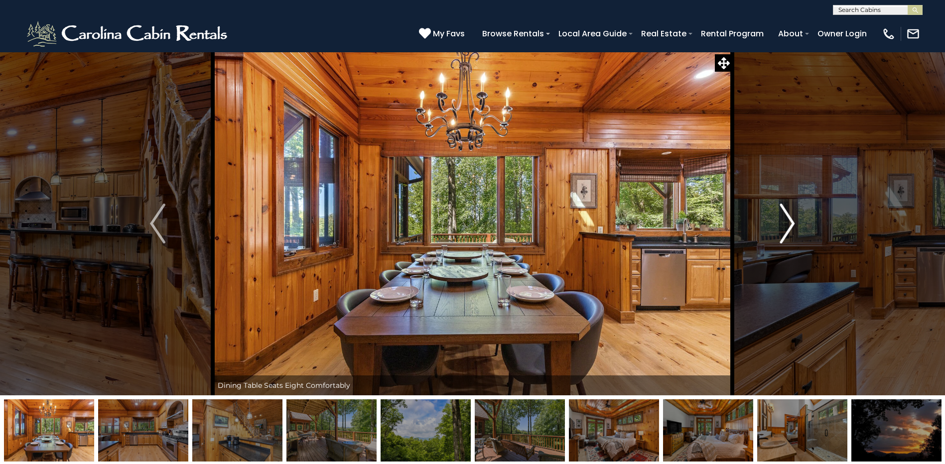
click at [787, 218] on img "Next" at bounding box center [786, 224] width 15 height 40
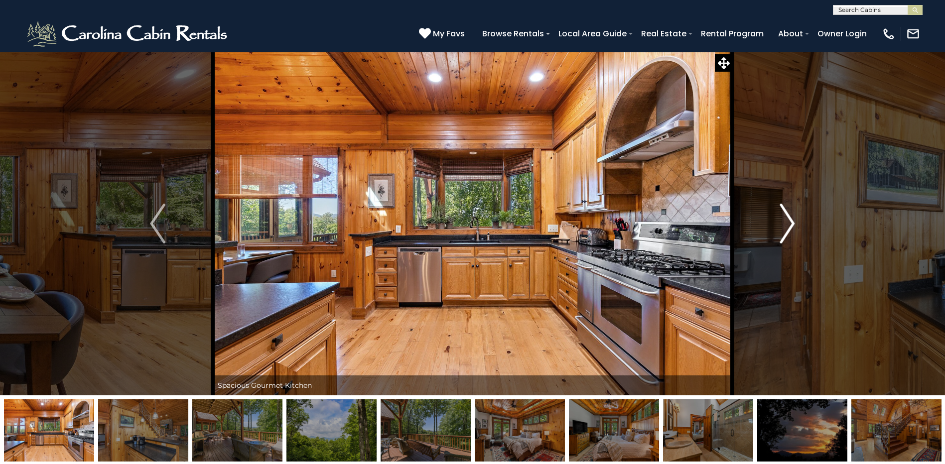
click at [787, 217] on img "Next" at bounding box center [786, 224] width 15 height 40
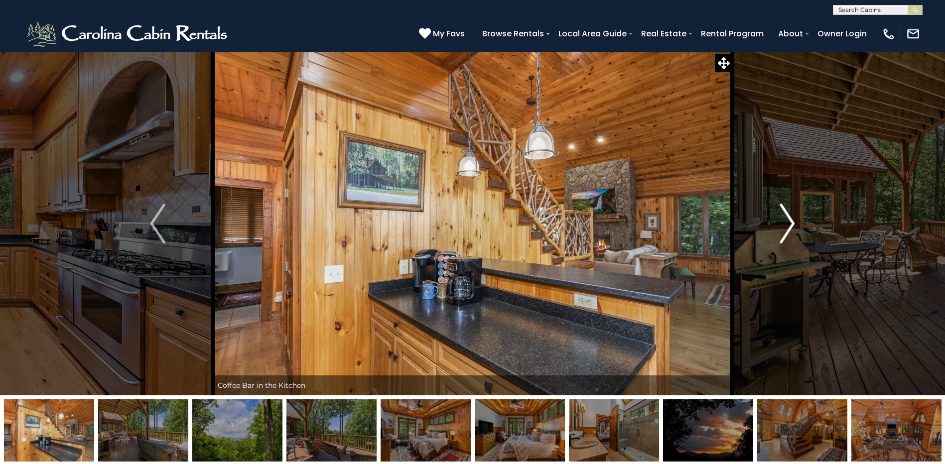
click at [787, 217] on img "Next" at bounding box center [786, 224] width 15 height 40
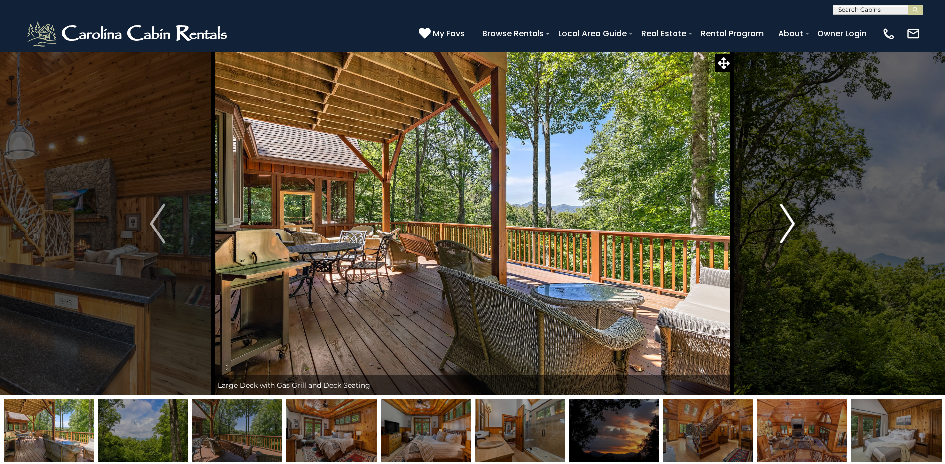
click at [787, 216] on img "Next" at bounding box center [786, 224] width 15 height 40
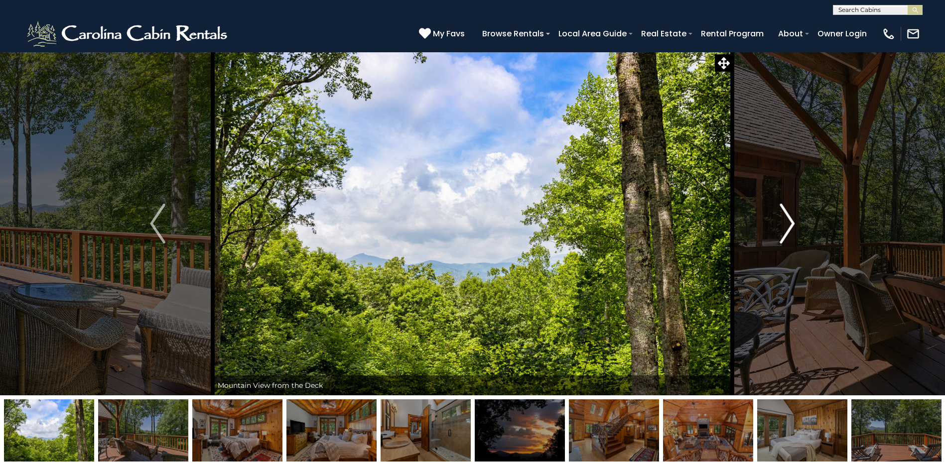
click at [787, 216] on img "Next" at bounding box center [786, 224] width 15 height 40
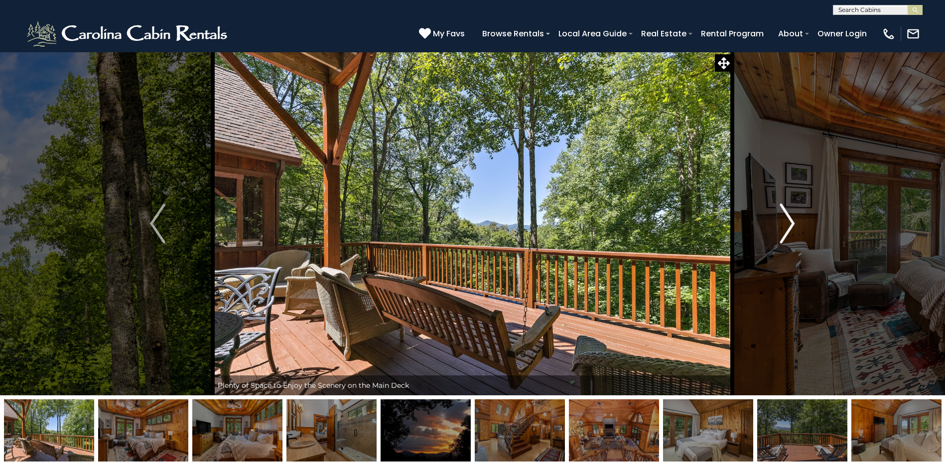
click at [787, 216] on img "Next" at bounding box center [786, 224] width 15 height 40
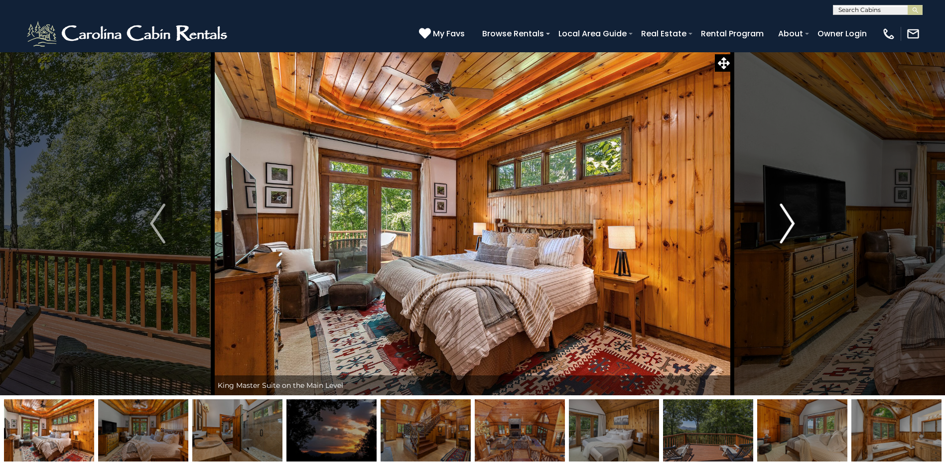
click at [789, 219] on img "Next" at bounding box center [786, 224] width 15 height 40
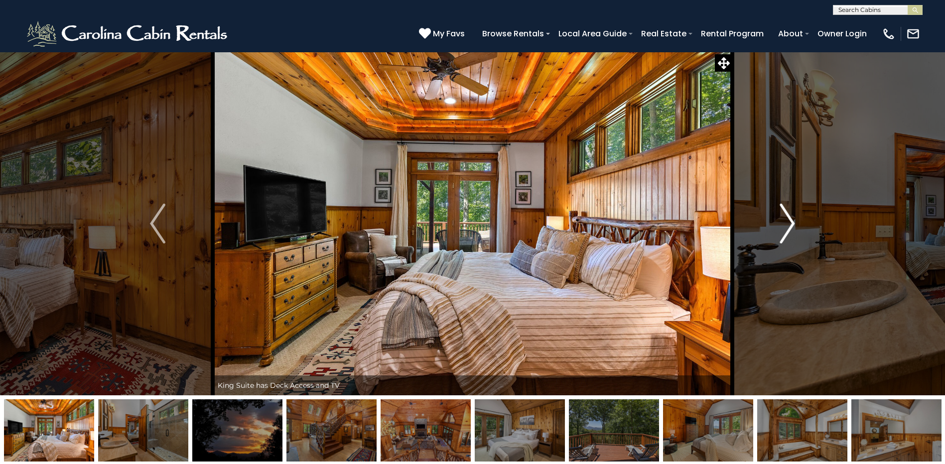
click at [787, 223] on img "Next" at bounding box center [786, 224] width 15 height 40
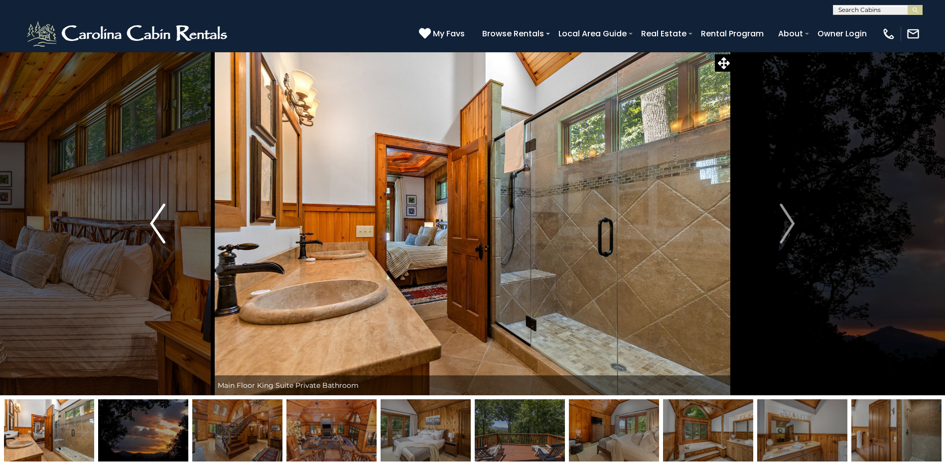
click at [153, 224] on img "Previous" at bounding box center [157, 224] width 15 height 40
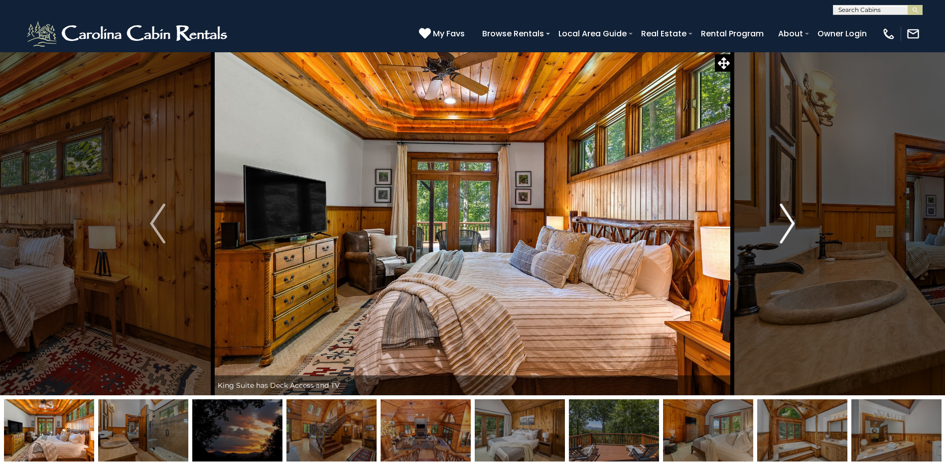
click at [792, 222] on img "Next" at bounding box center [786, 224] width 15 height 40
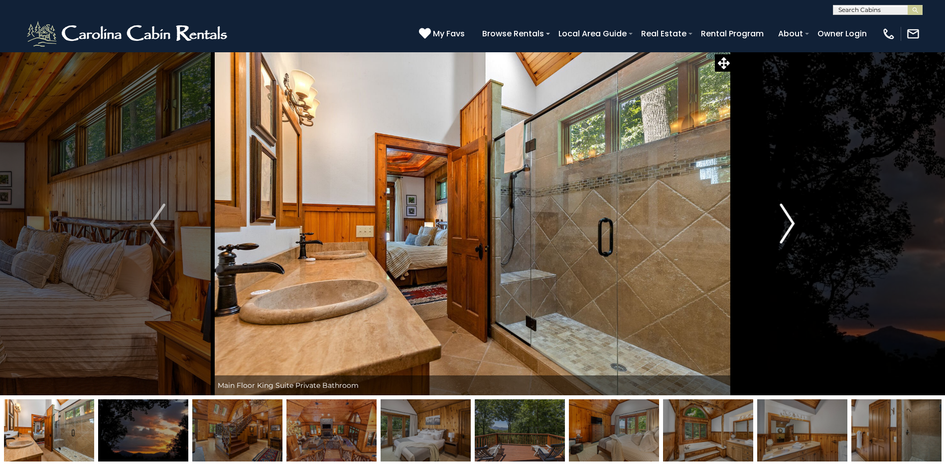
click at [792, 222] on img "Next" at bounding box center [786, 224] width 15 height 40
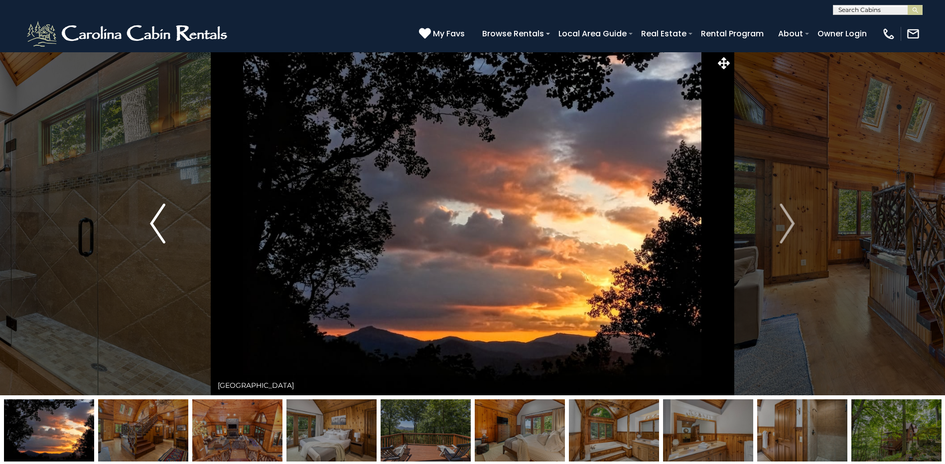
click at [153, 223] on img "Previous" at bounding box center [157, 224] width 15 height 40
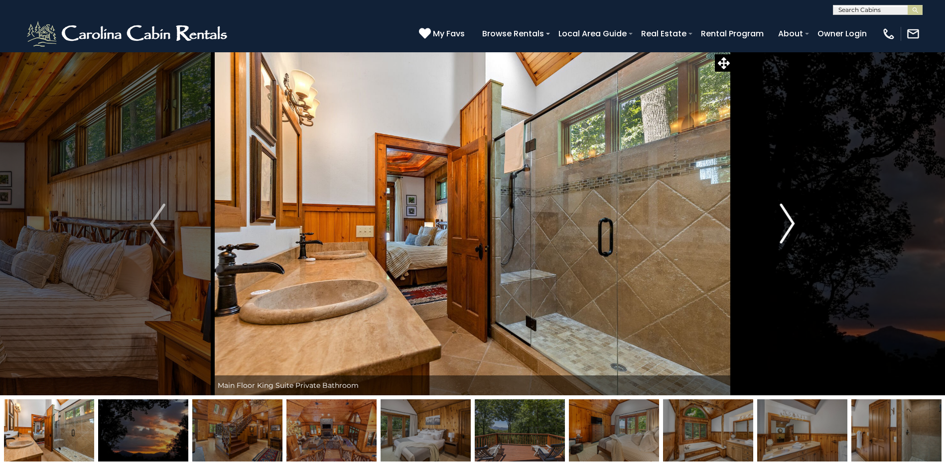
click at [792, 224] on img "Next" at bounding box center [786, 224] width 15 height 40
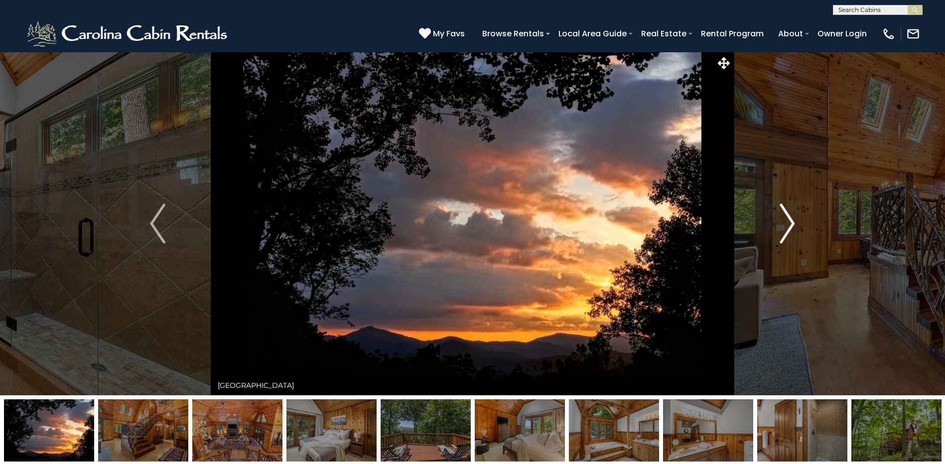
click at [792, 223] on img "Next" at bounding box center [786, 224] width 15 height 40
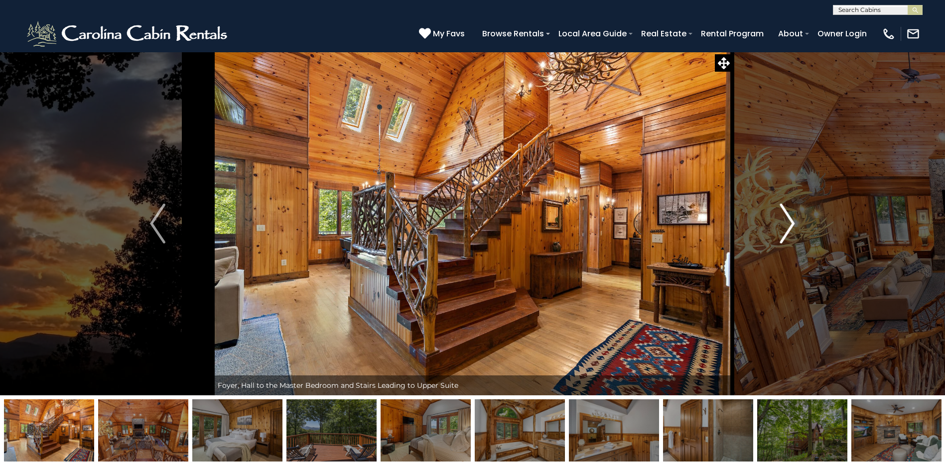
click at [792, 223] on img "Next" at bounding box center [786, 224] width 15 height 40
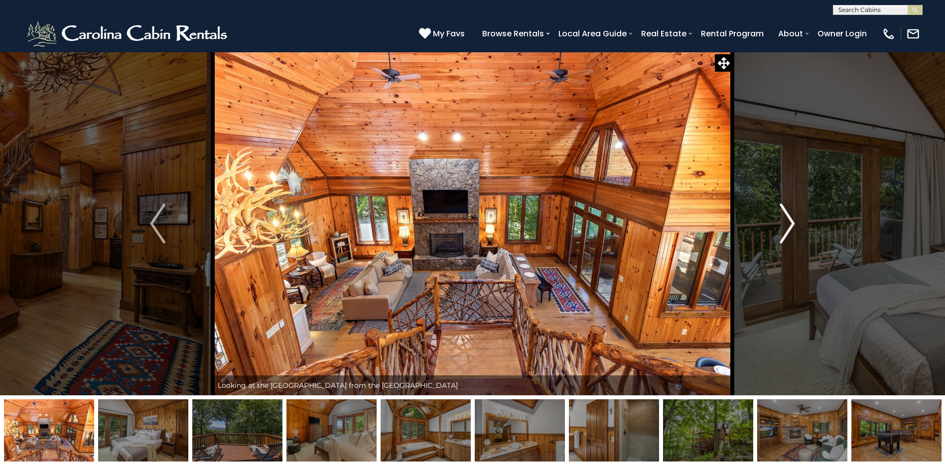
click at [792, 223] on img "Next" at bounding box center [786, 224] width 15 height 40
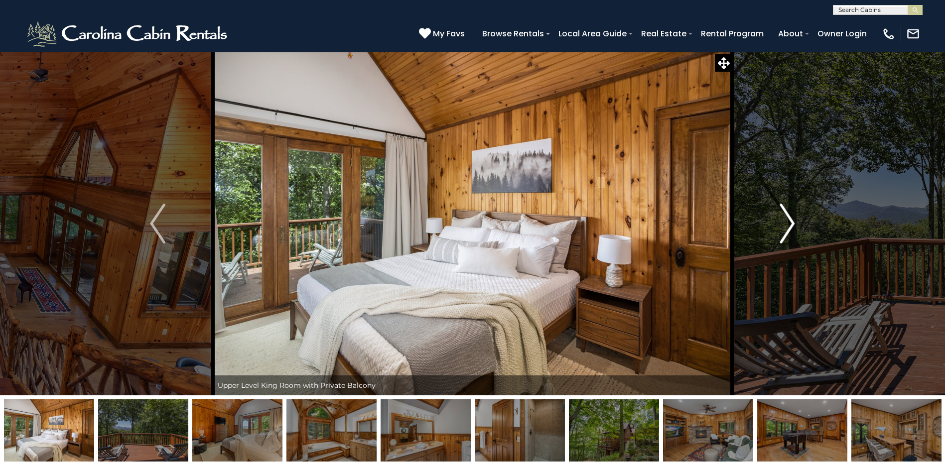
click at [792, 223] on img "Next" at bounding box center [786, 224] width 15 height 40
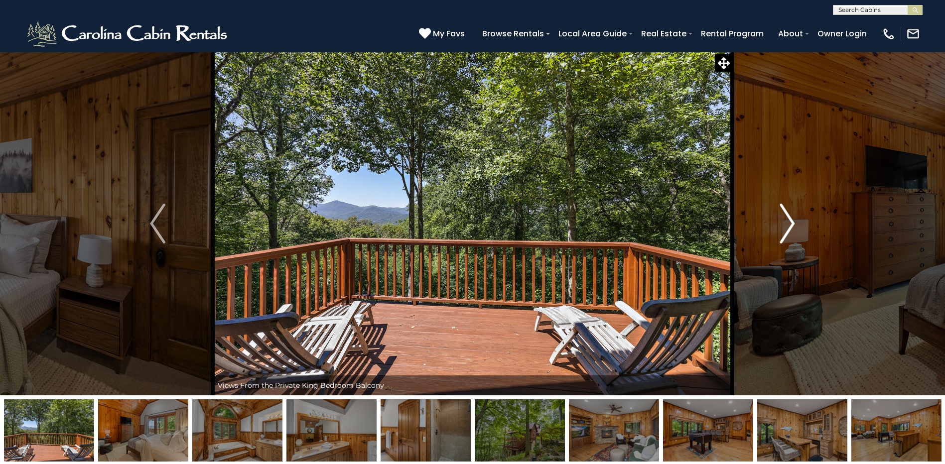
click at [792, 223] on img "Next" at bounding box center [786, 224] width 15 height 40
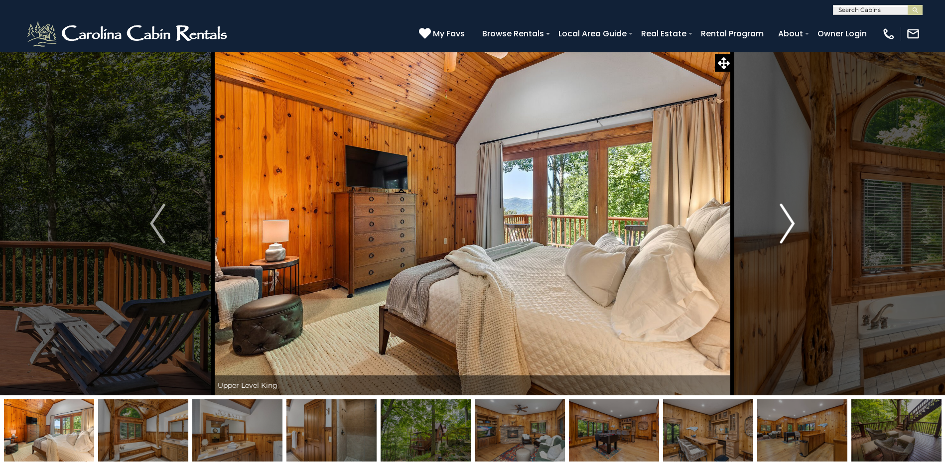
click at [793, 223] on img "Next" at bounding box center [786, 224] width 15 height 40
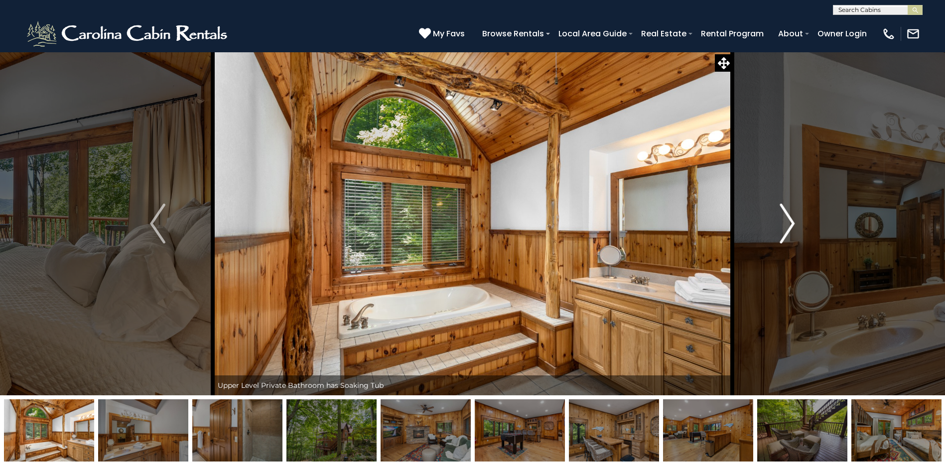
click at [793, 223] on img "Next" at bounding box center [786, 224] width 15 height 40
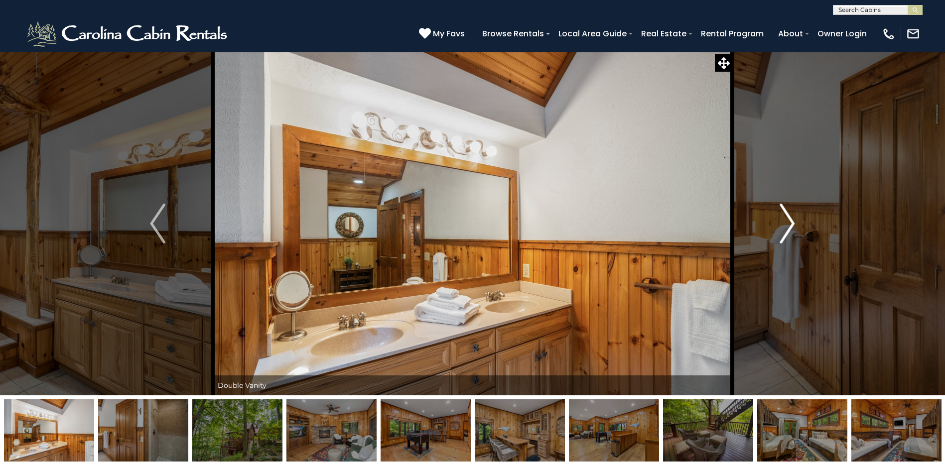
click at [793, 223] on img "Next" at bounding box center [786, 224] width 15 height 40
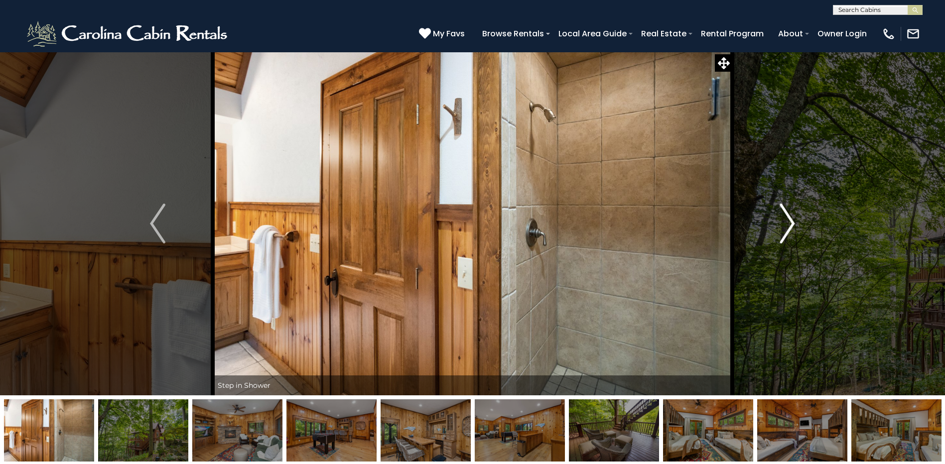
click at [793, 223] on img "Next" at bounding box center [786, 224] width 15 height 40
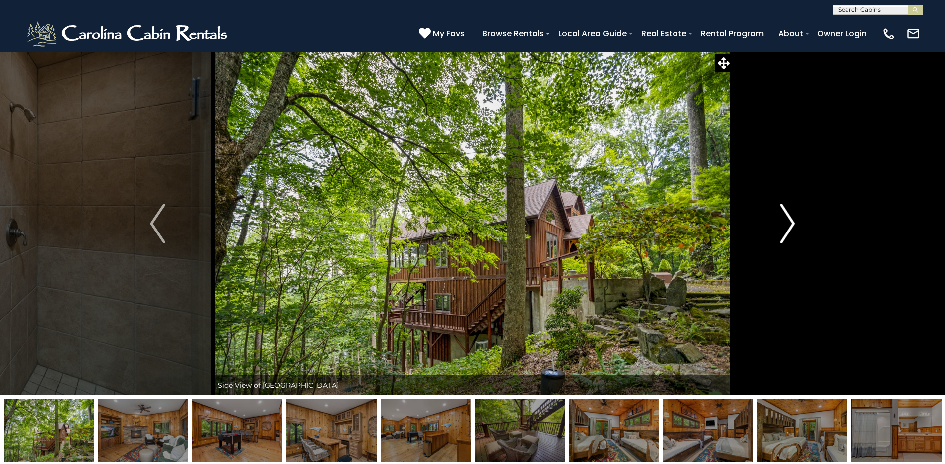
click at [793, 223] on img "Next" at bounding box center [786, 224] width 15 height 40
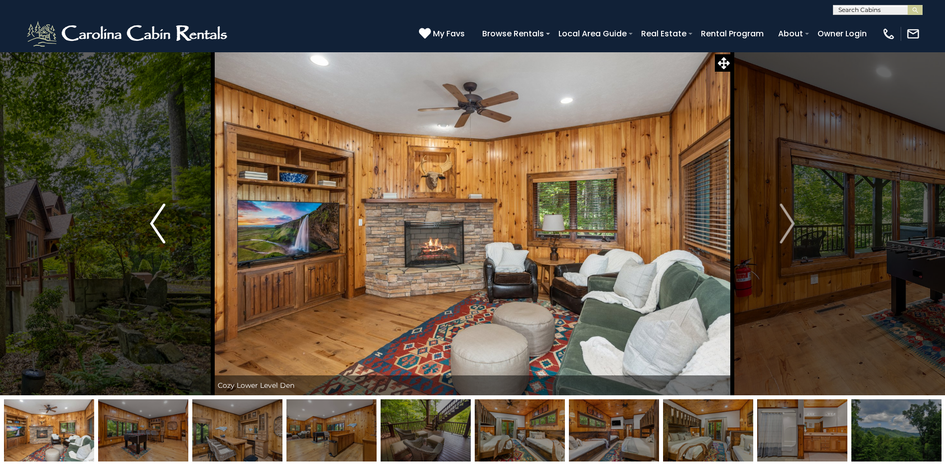
click at [154, 227] on img "Previous" at bounding box center [157, 224] width 15 height 40
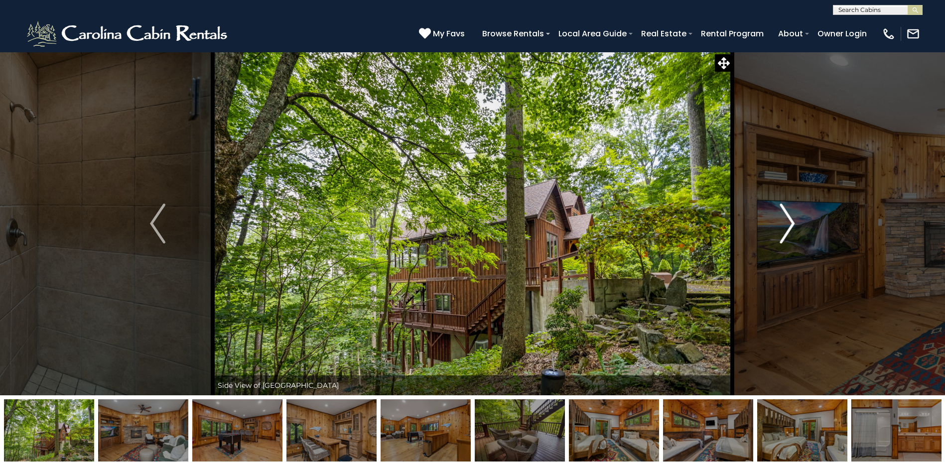
click at [794, 222] on img "Next" at bounding box center [786, 224] width 15 height 40
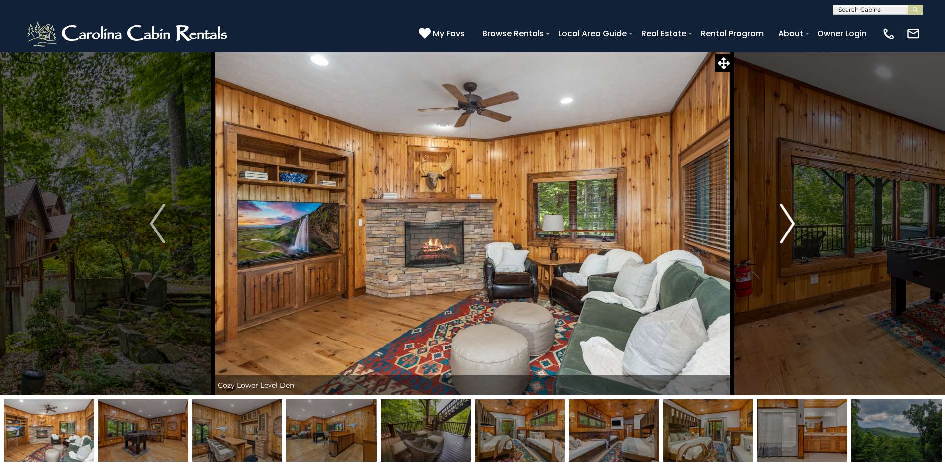
click at [794, 222] on img "Next" at bounding box center [786, 224] width 15 height 40
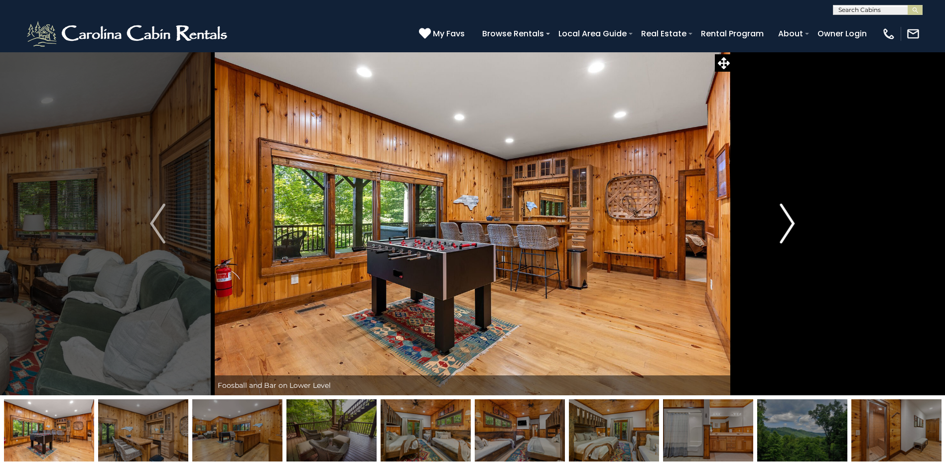
click at [794, 222] on img "Next" at bounding box center [786, 224] width 15 height 40
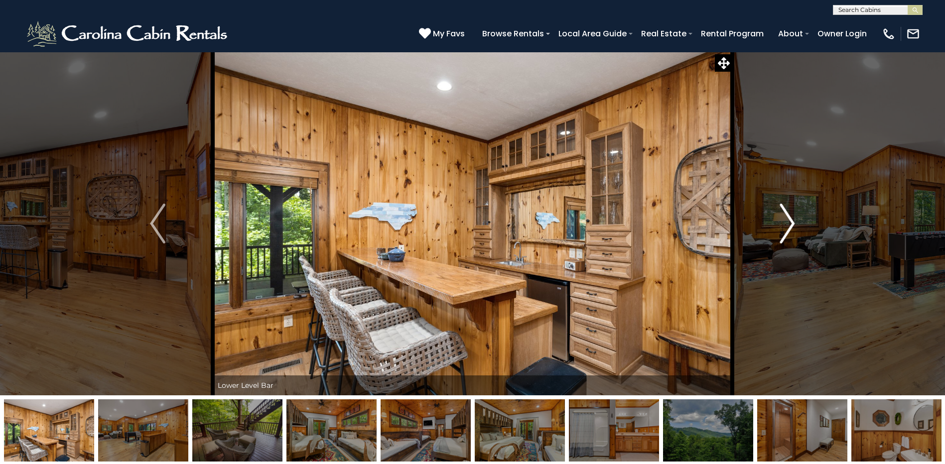
click at [794, 222] on img "Next" at bounding box center [786, 224] width 15 height 40
